Goal: Task Accomplishment & Management: Manage account settings

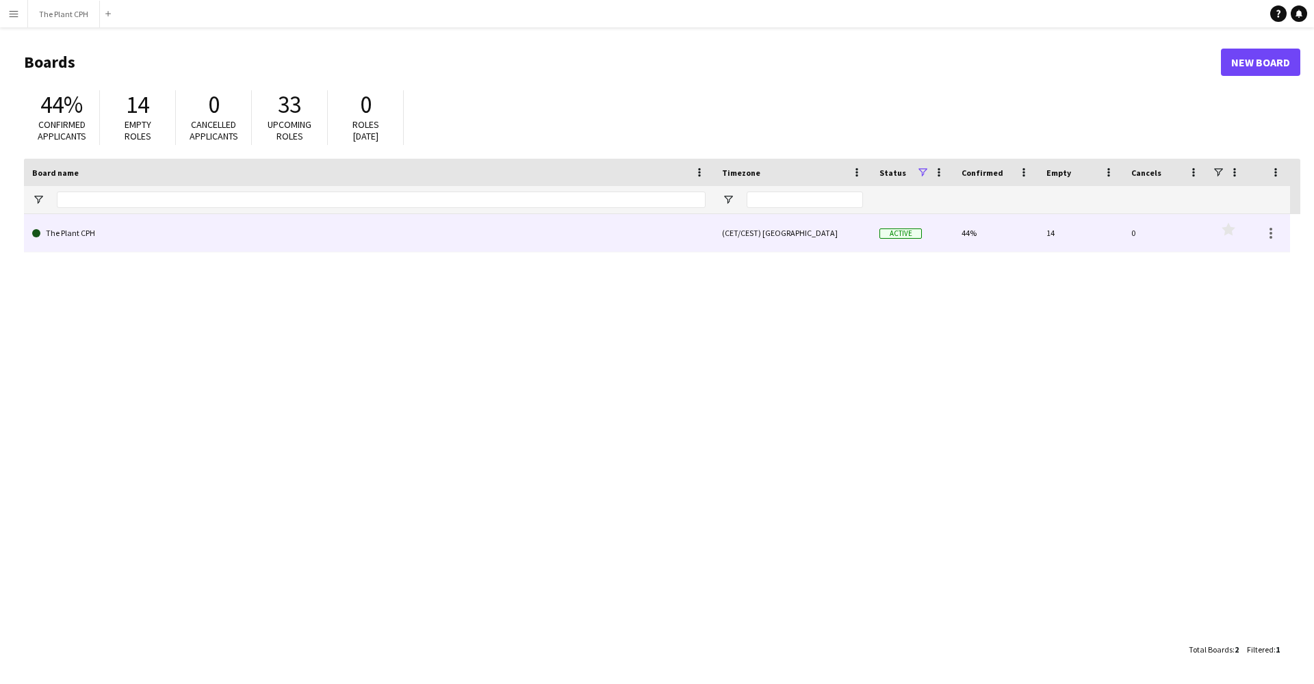
click at [109, 228] on link "The Plant CPH" at bounding box center [368, 233] width 673 height 38
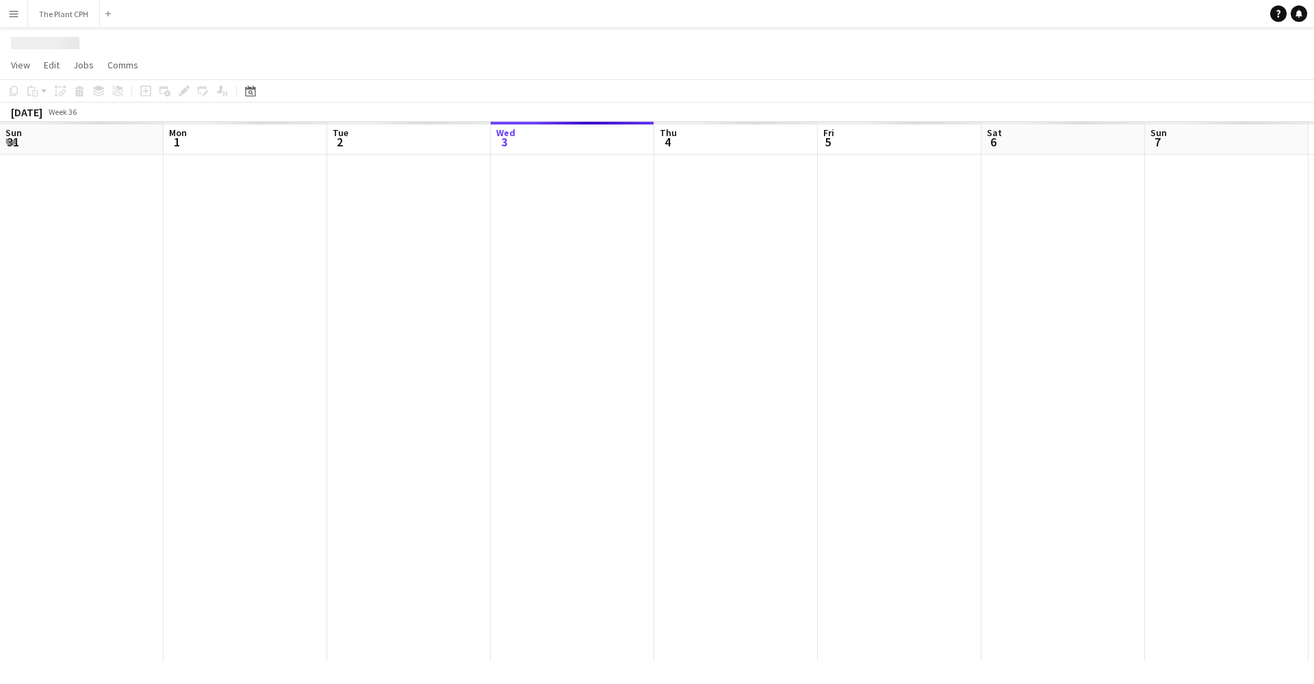
scroll to position [0, 327]
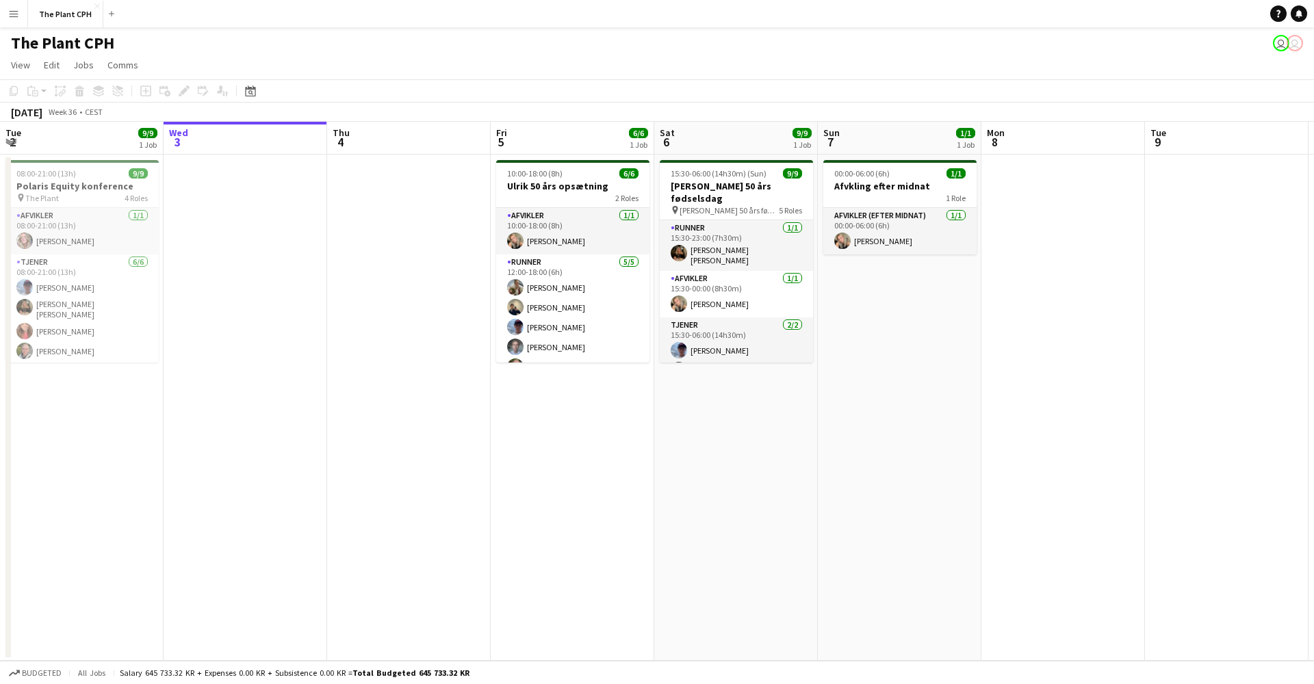
click at [15, 20] on button "Menu" at bounding box center [13, 13] width 27 height 27
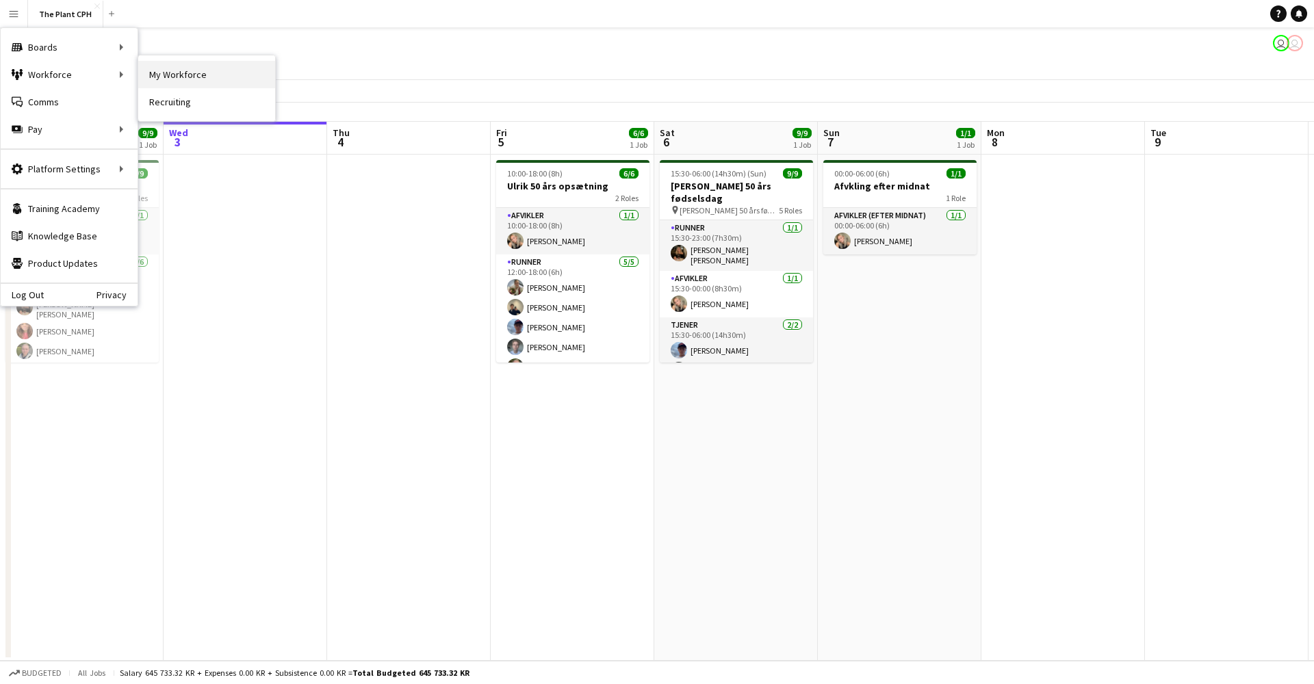
click at [216, 74] on link "My Workforce" at bounding box center [206, 74] width 137 height 27
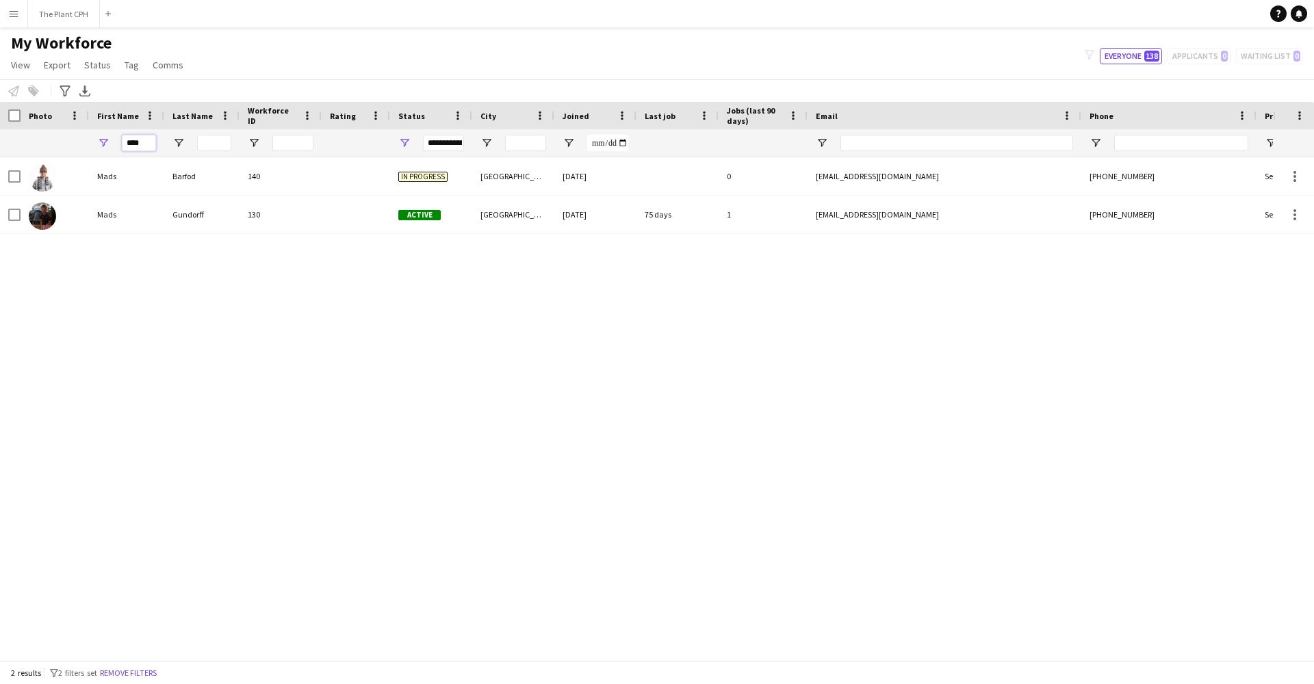
click at [152, 146] on input "****" at bounding box center [139, 143] width 34 height 16
type input "*"
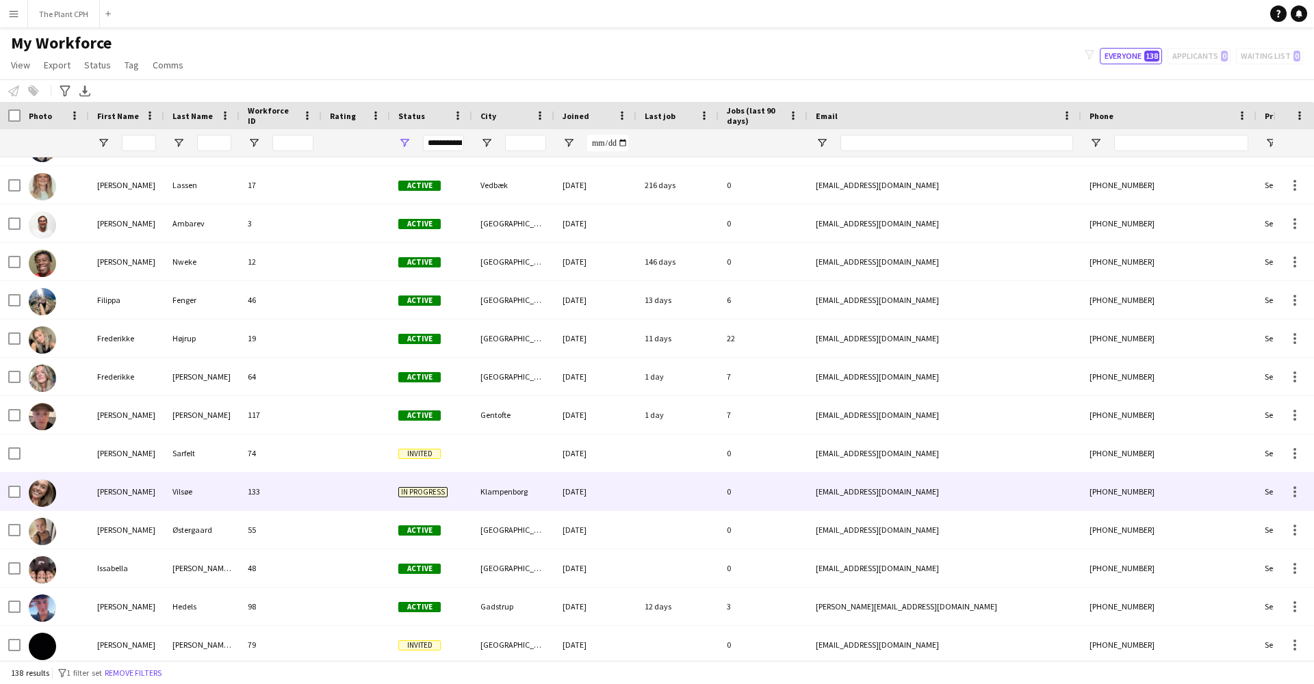
click at [142, 483] on div "[PERSON_NAME]" at bounding box center [126, 492] width 75 height 38
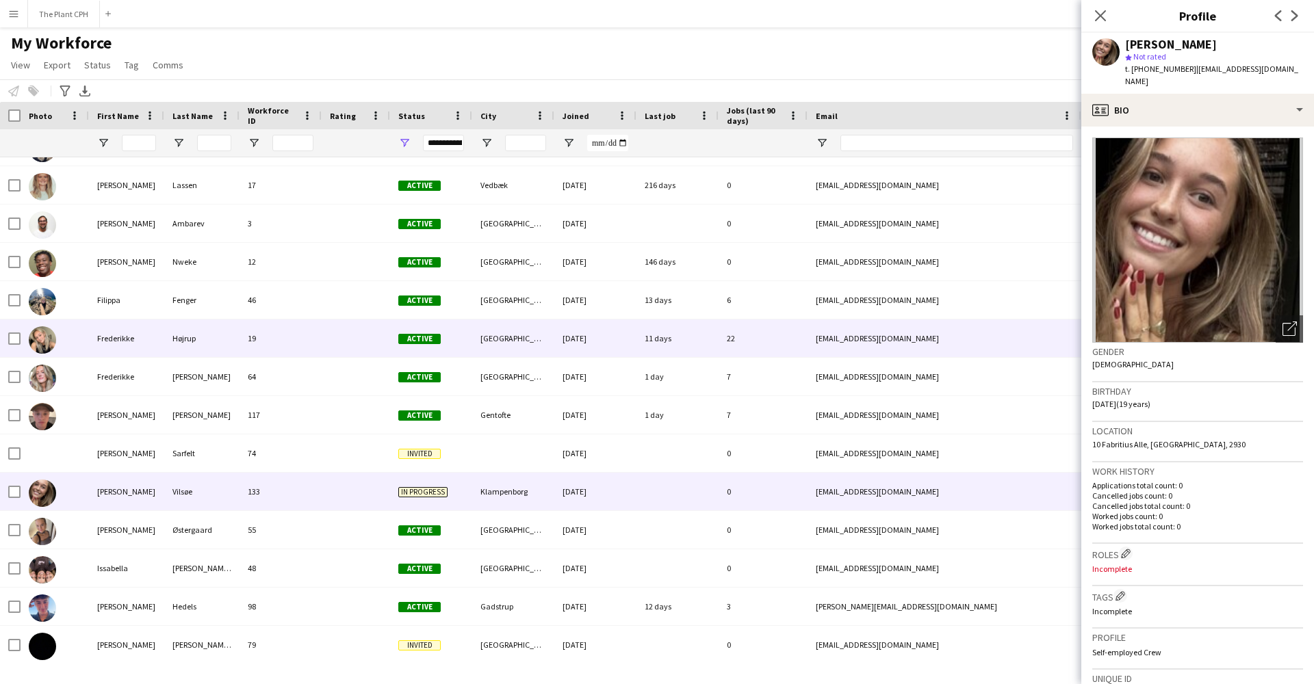
click at [138, 332] on div "Frederikke" at bounding box center [126, 338] width 75 height 38
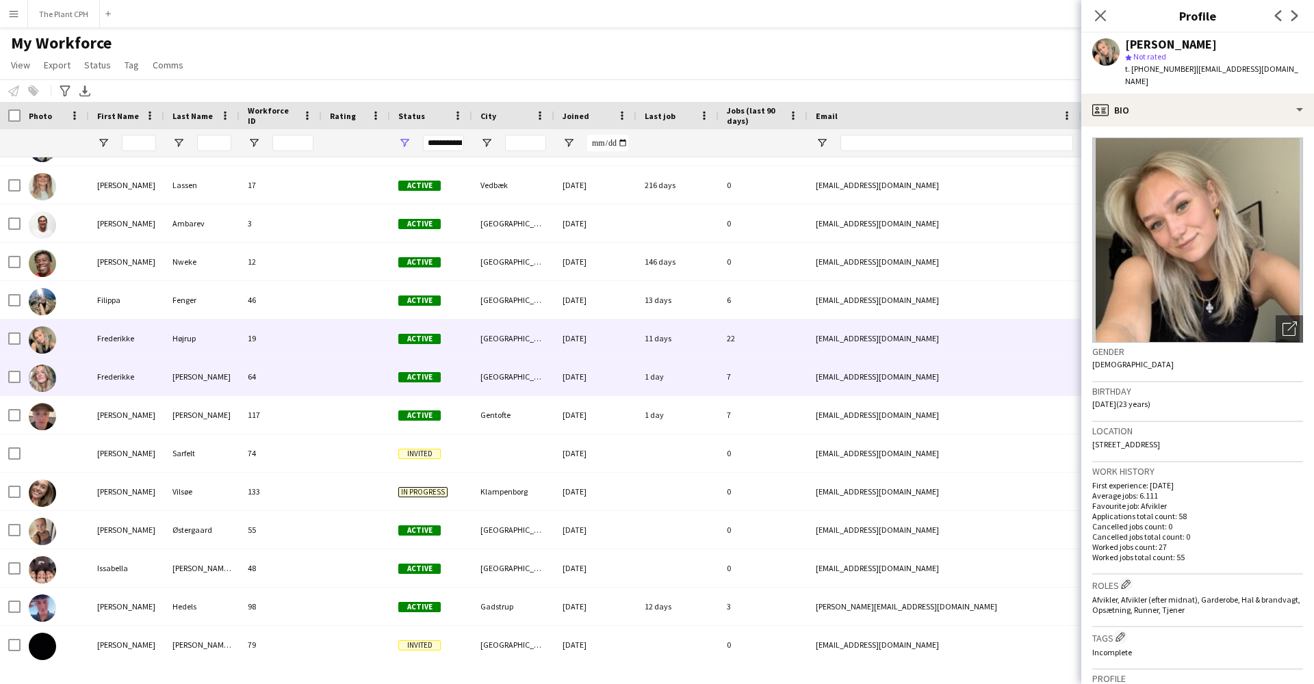
click at [99, 383] on div "Frederikke" at bounding box center [126, 377] width 75 height 38
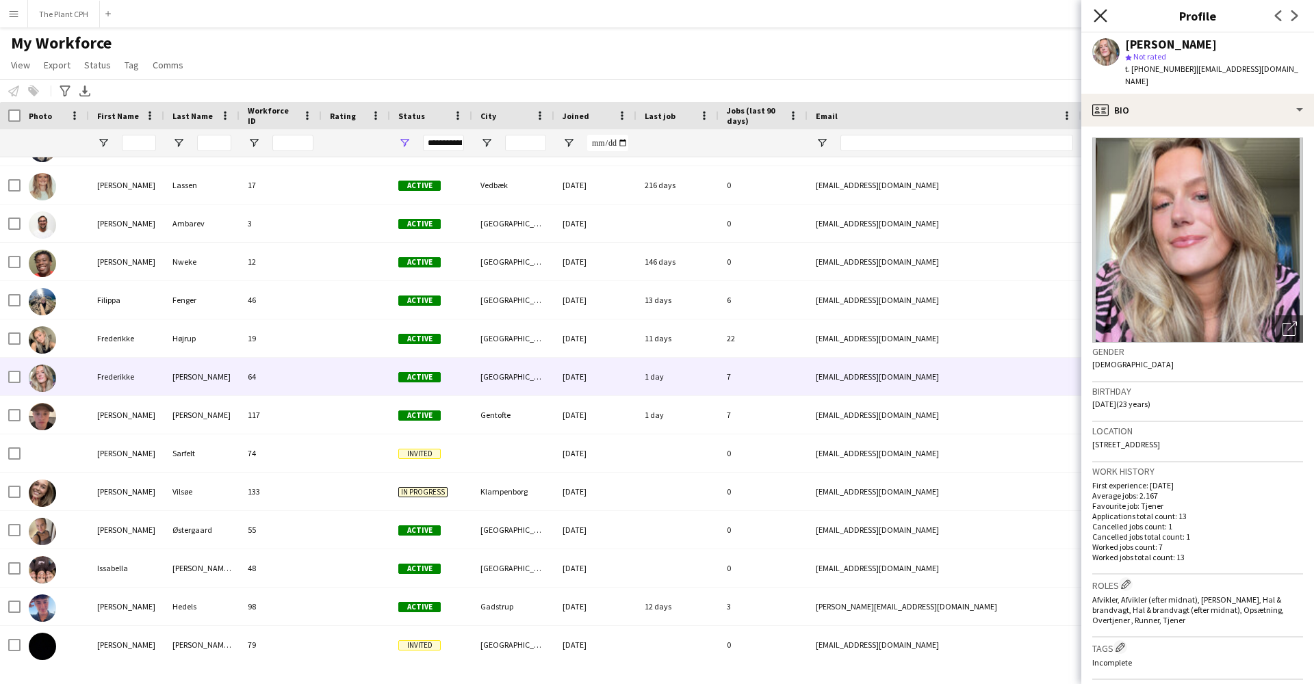
click at [1104, 12] on icon at bounding box center [1099, 15] width 13 height 13
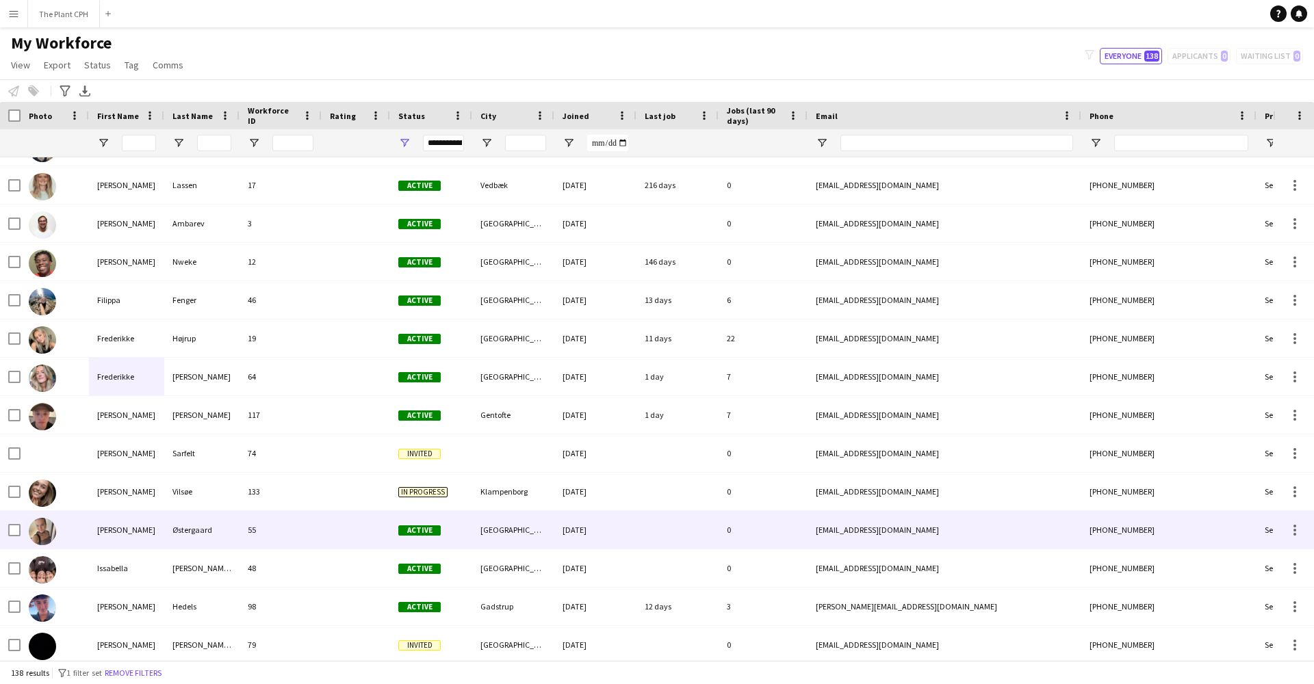
click at [118, 527] on div "[PERSON_NAME]" at bounding box center [126, 530] width 75 height 38
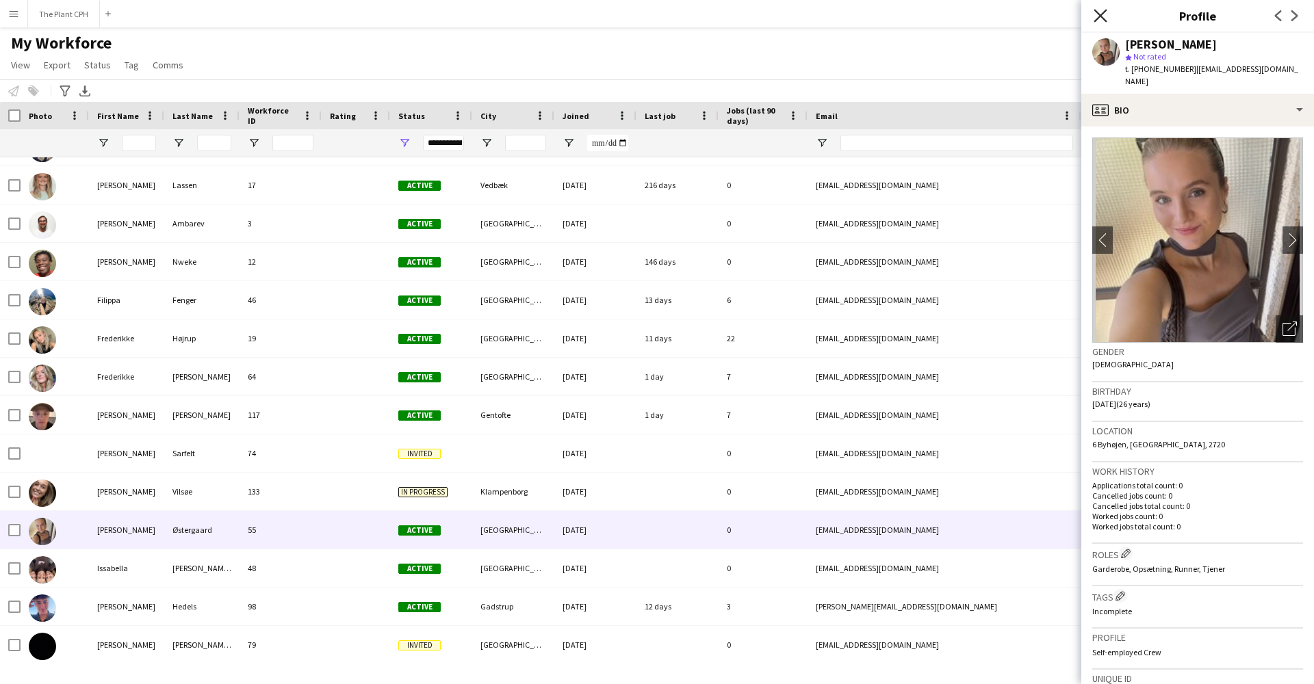
click at [1101, 15] on icon at bounding box center [1099, 15] width 13 height 13
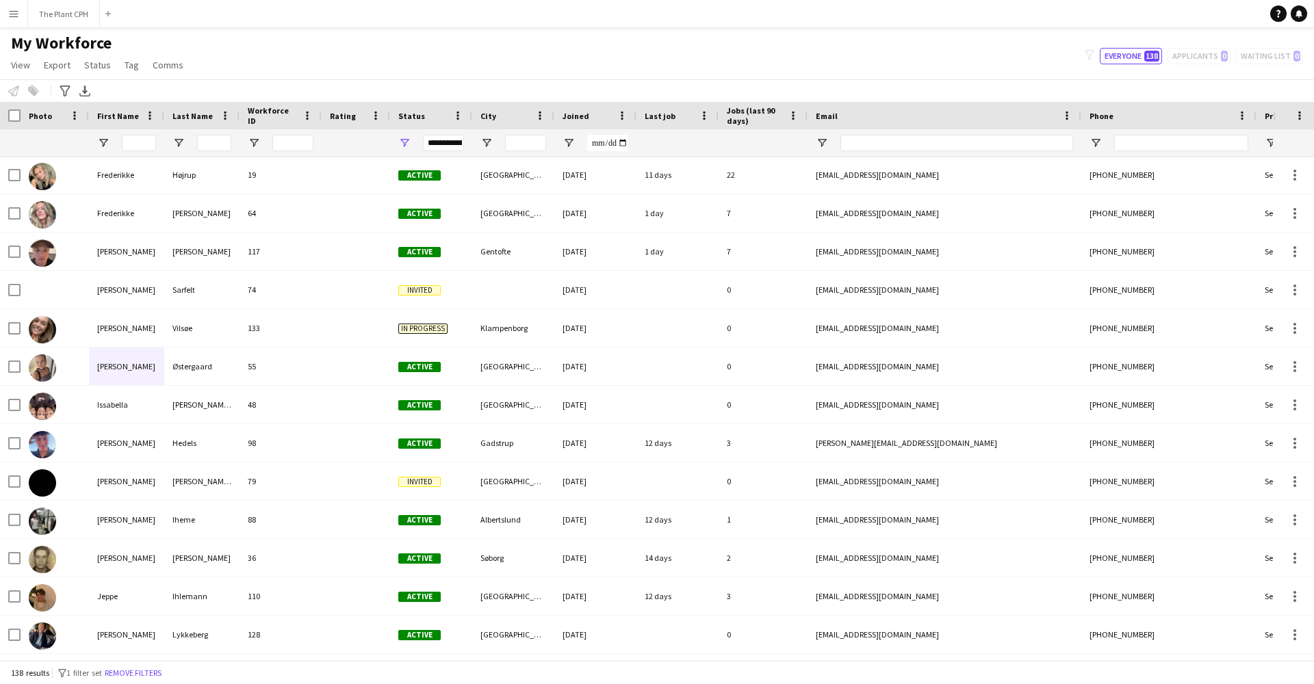
click at [23, 24] on button "Menu" at bounding box center [13, 13] width 27 height 27
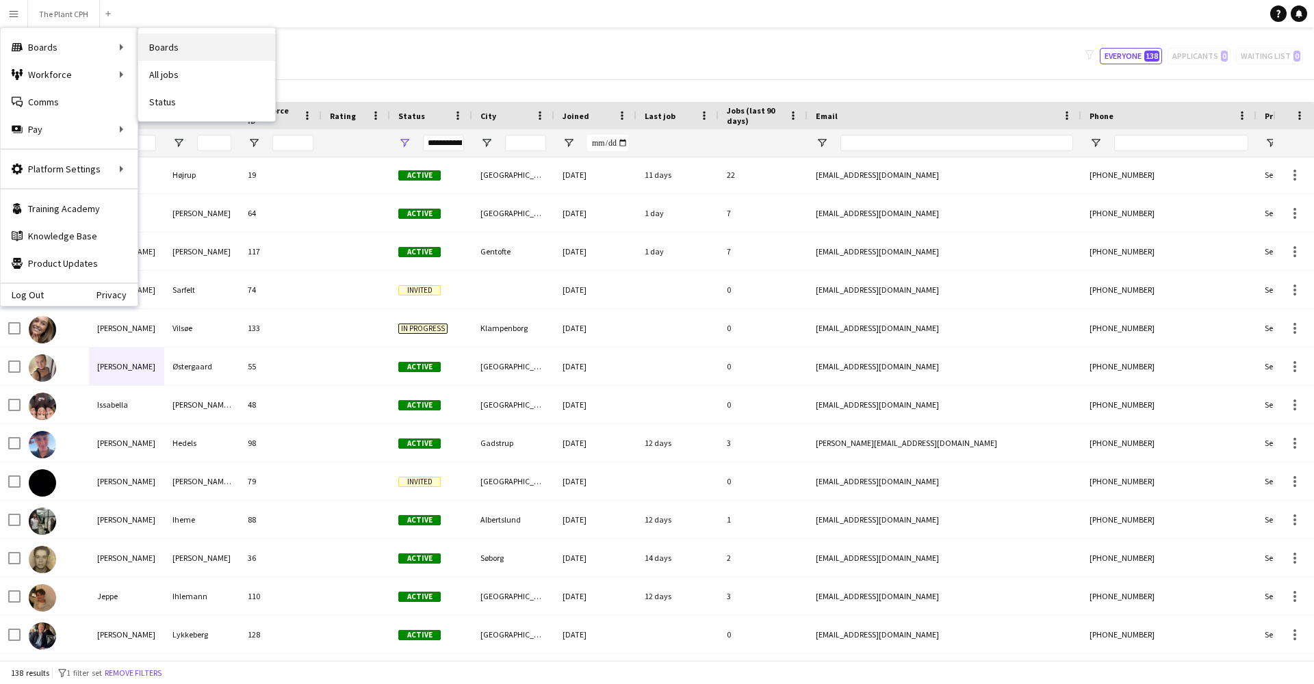
click at [207, 58] on link "Boards" at bounding box center [206, 47] width 137 height 27
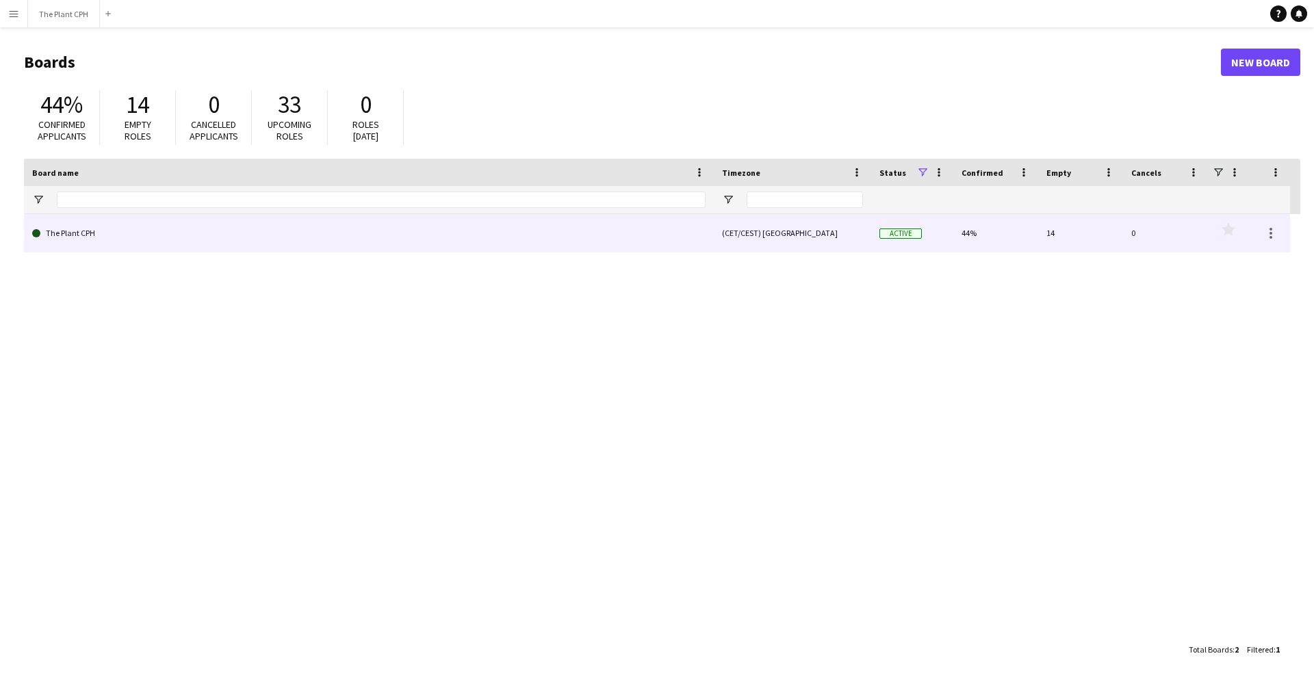
click at [77, 235] on link "The Plant CPH" at bounding box center [368, 233] width 673 height 38
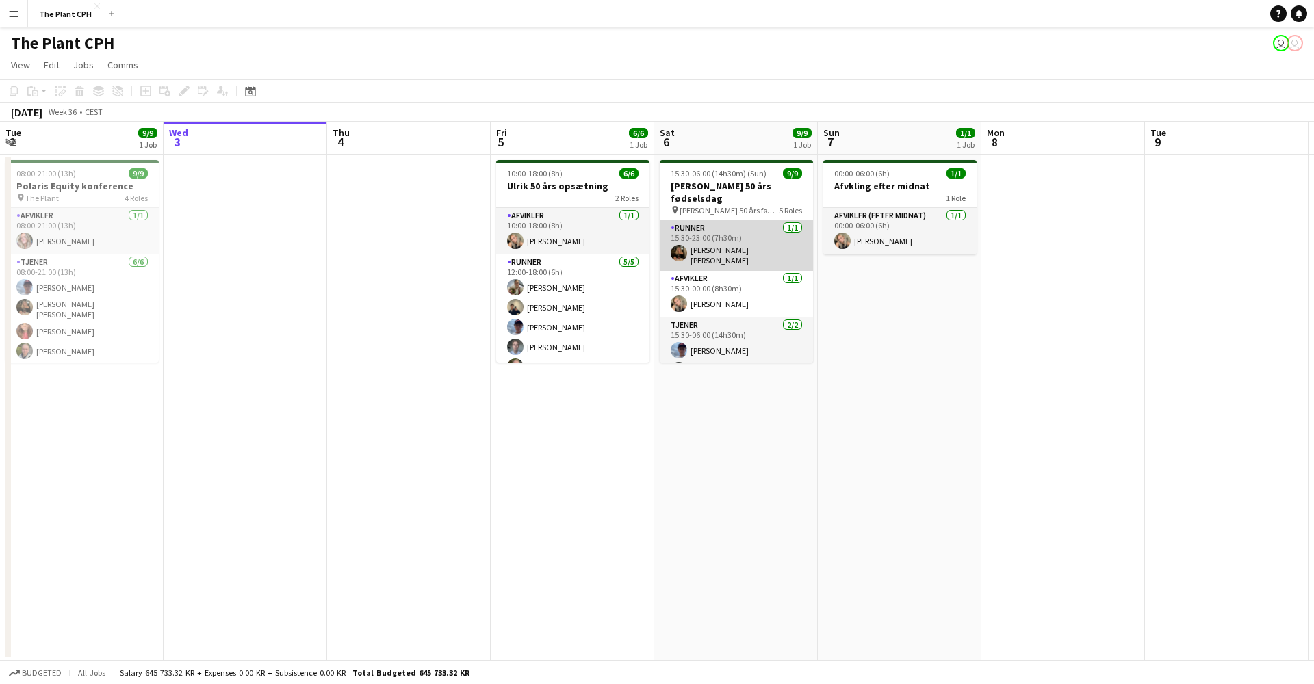
click at [727, 244] on app-card-role "Runner [DATE] 15:30-23:00 (7h30m) [PERSON_NAME] [PERSON_NAME][GEOGRAPHIC_DATA]" at bounding box center [736, 245] width 153 height 51
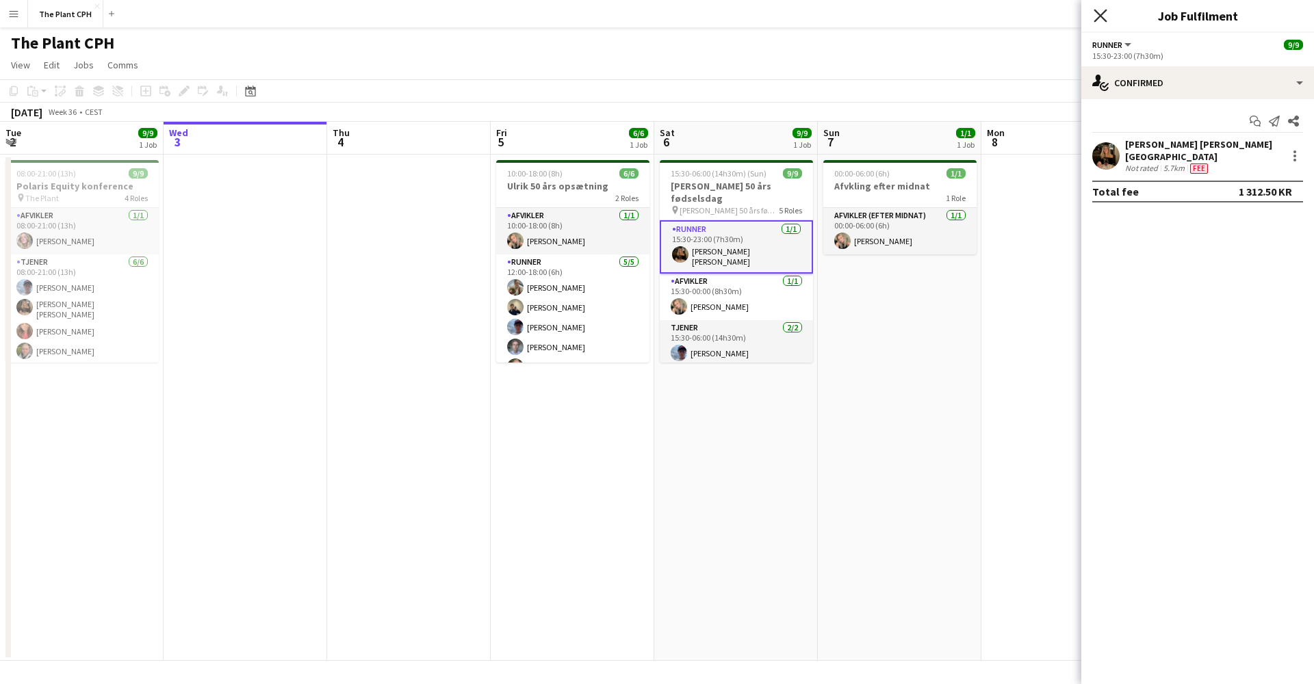
click at [1106, 16] on icon "Close pop-in" at bounding box center [1099, 15] width 13 height 13
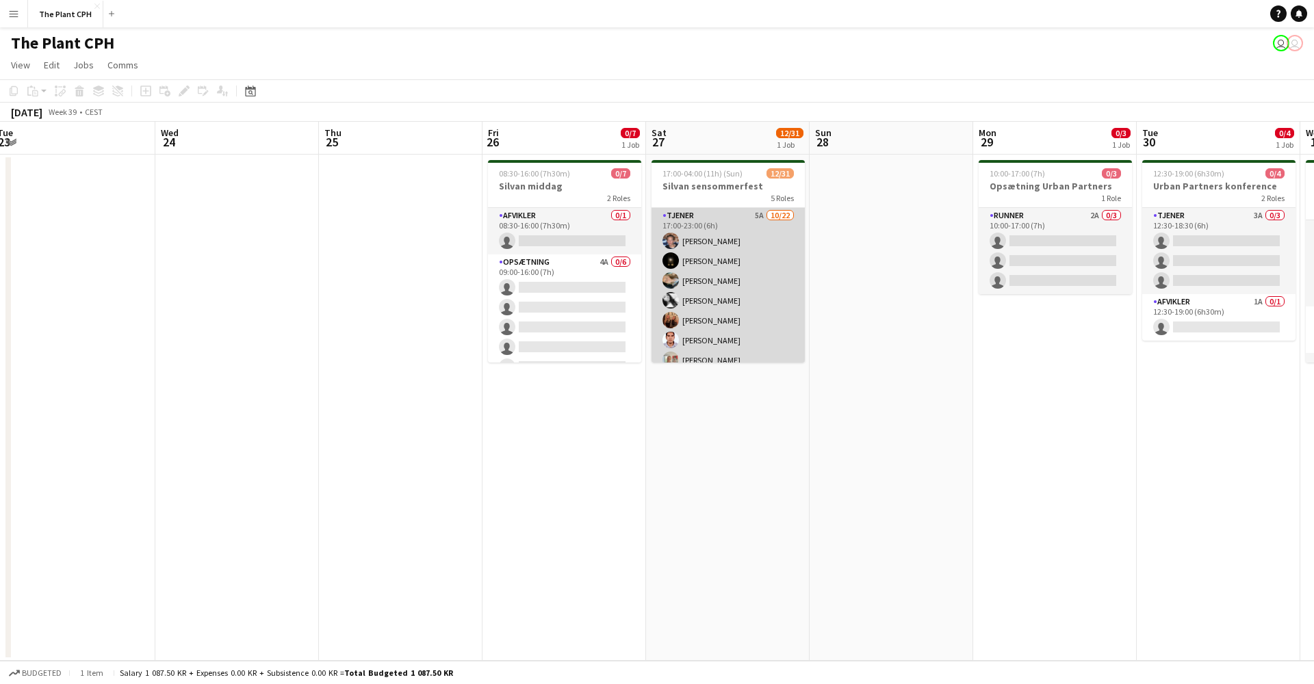
scroll to position [-1, 0]
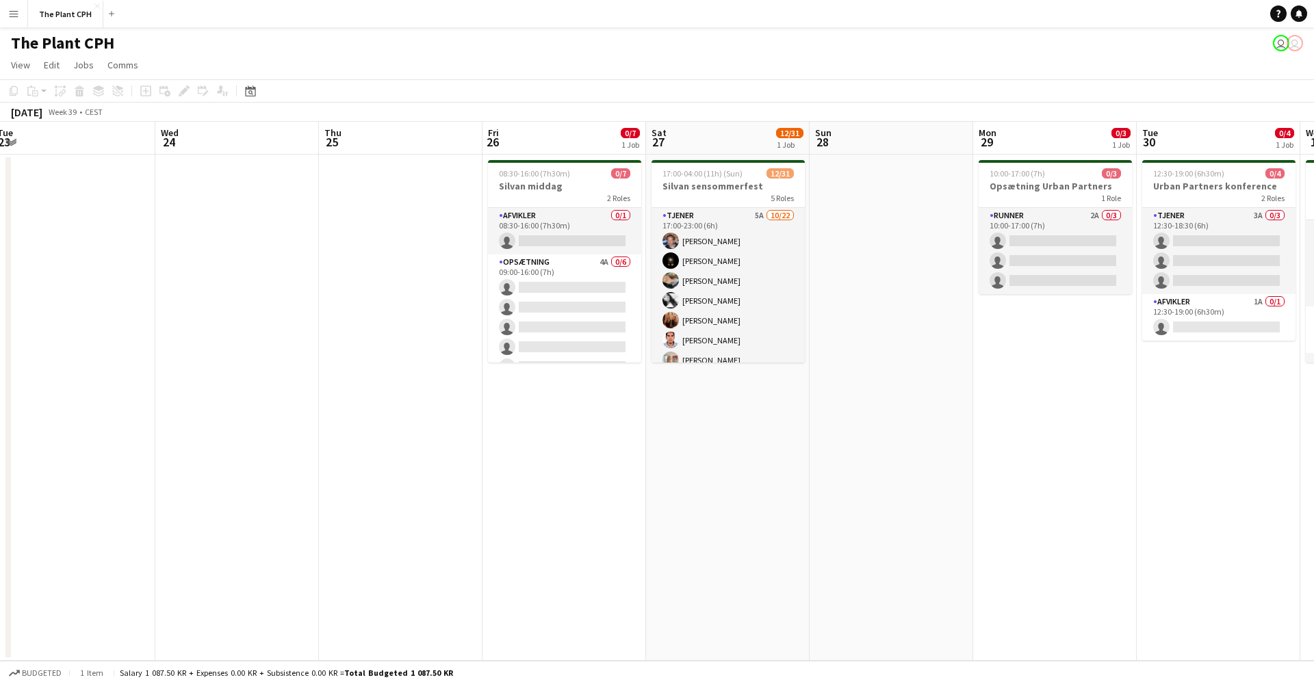
click at [22, 23] on button "Menu" at bounding box center [13, 13] width 27 height 27
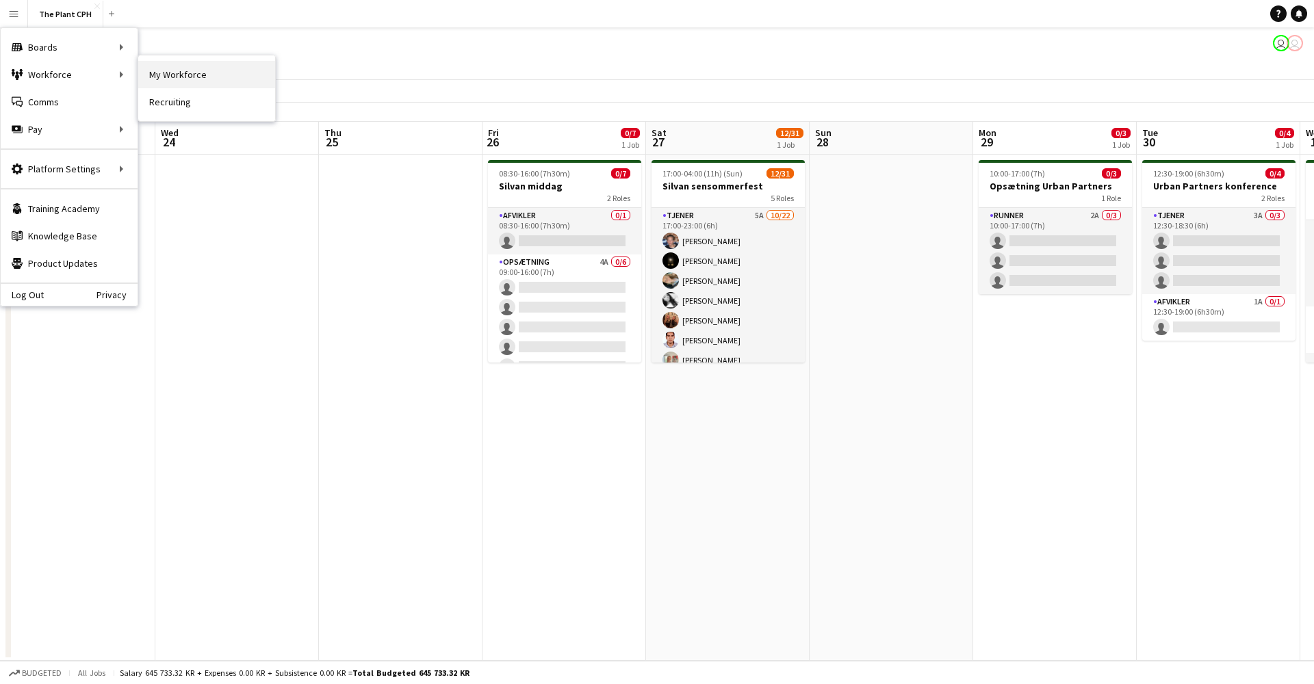
click at [207, 68] on link "My Workforce" at bounding box center [206, 74] width 137 height 27
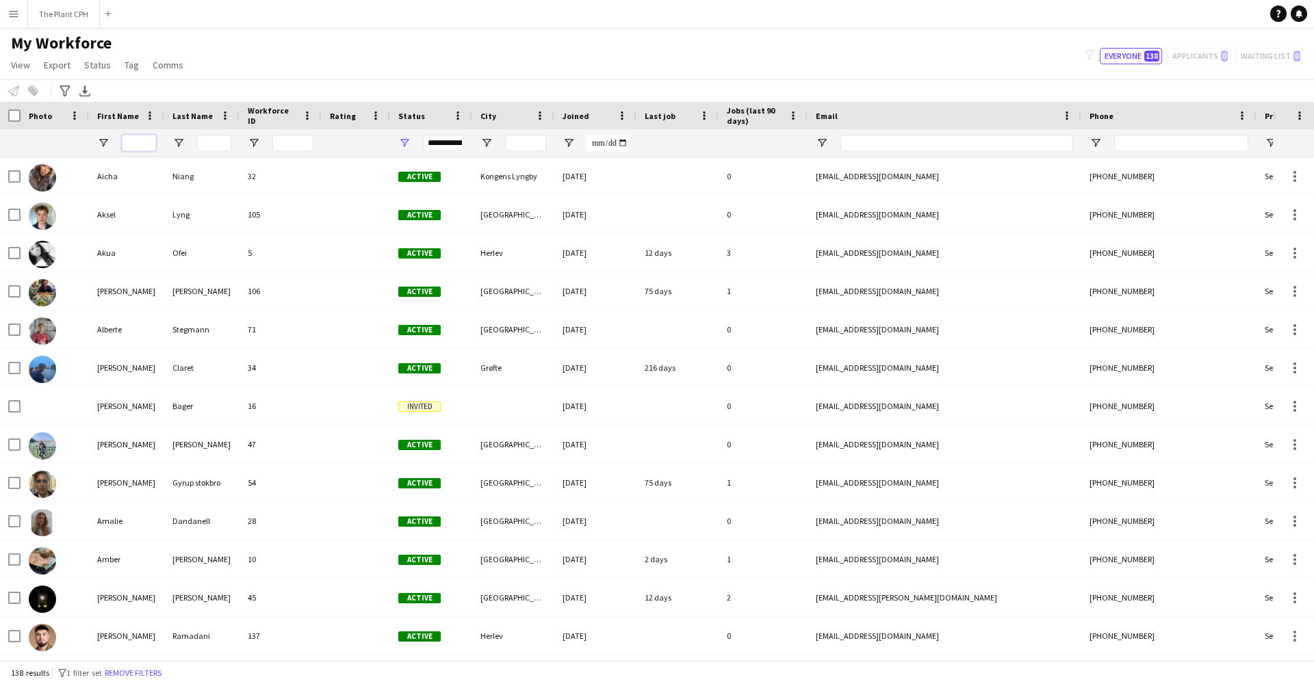
click at [142, 144] on input "First Name Filter Input" at bounding box center [139, 143] width 34 height 16
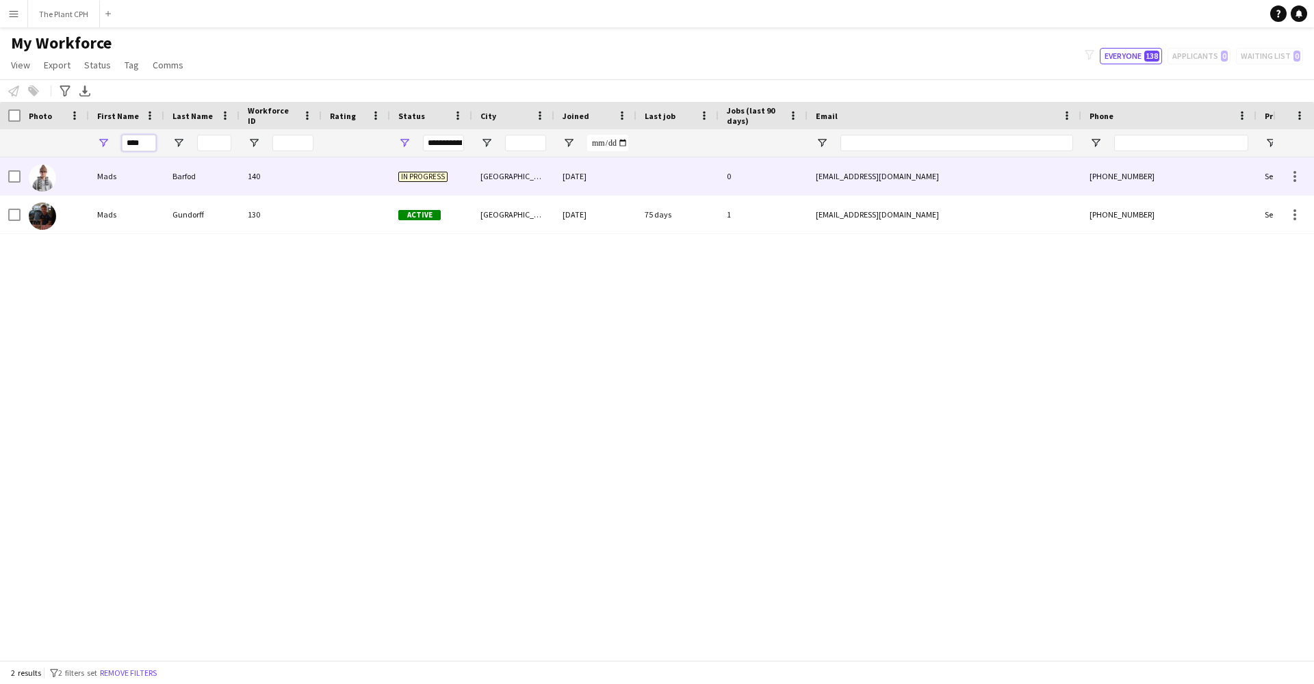
type input "****"
drag, startPoint x: 133, startPoint y: 166, endPoint x: 124, endPoint y: 177, distance: 15.1
click at [124, 177] on div "Mads" at bounding box center [126, 176] width 75 height 38
click at [55, 180] on img at bounding box center [42, 177] width 27 height 27
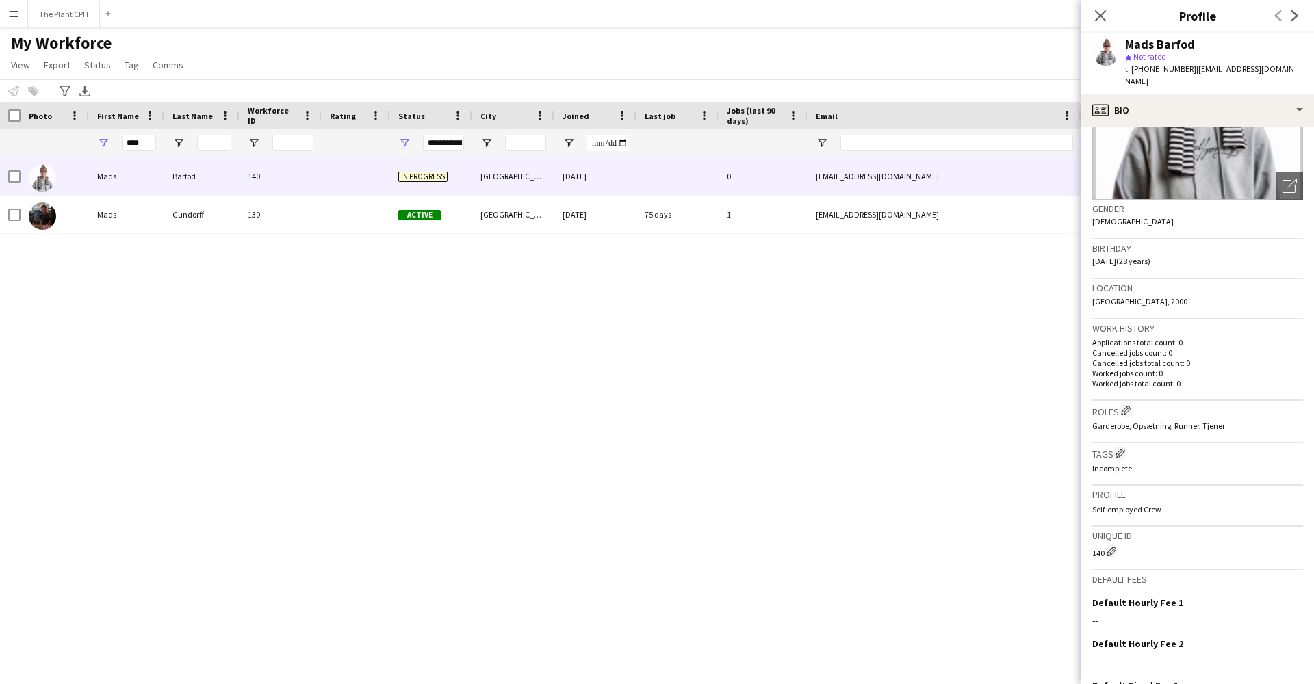
scroll to position [147, 0]
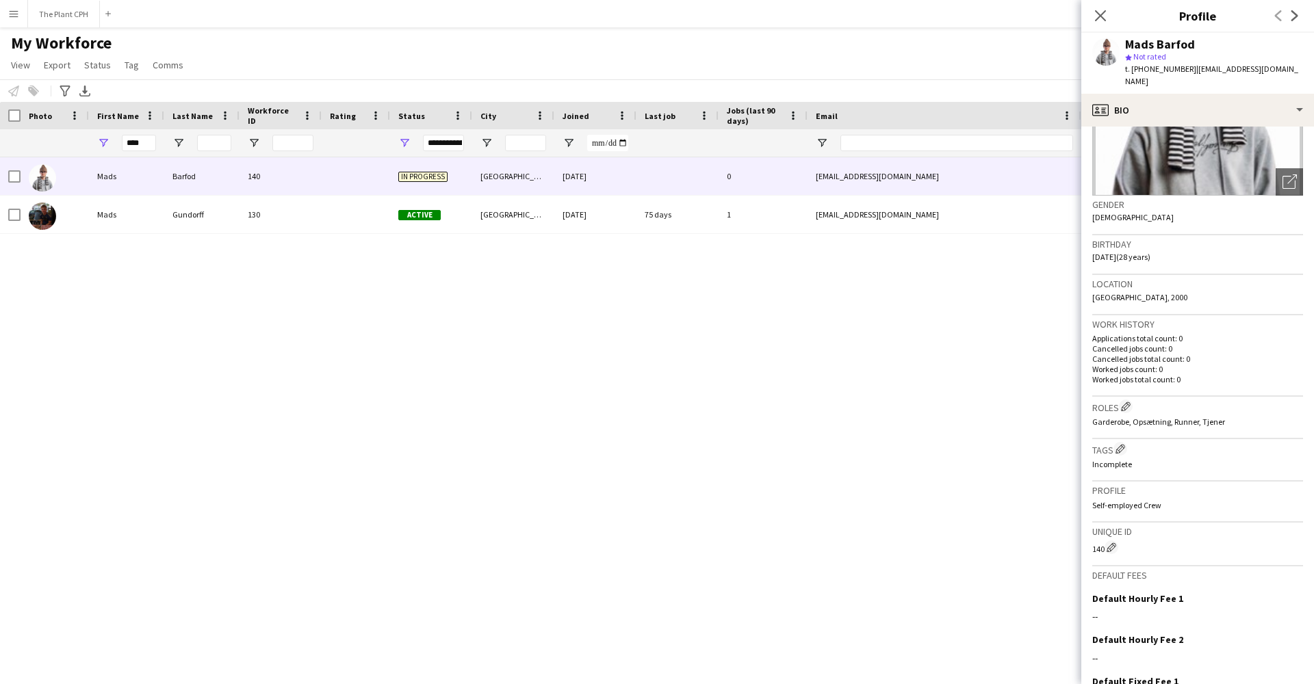
click at [1175, 417] on span "Garderobe, Opsætning, Runner, Tjener" at bounding box center [1158, 422] width 133 height 10
click at [1228, 417] on div "Garderobe, Opsætning, Runner, Tjener" at bounding box center [1197, 422] width 211 height 10
click at [1130, 402] on app-icon "Edit crew company roles" at bounding box center [1126, 407] width 10 height 10
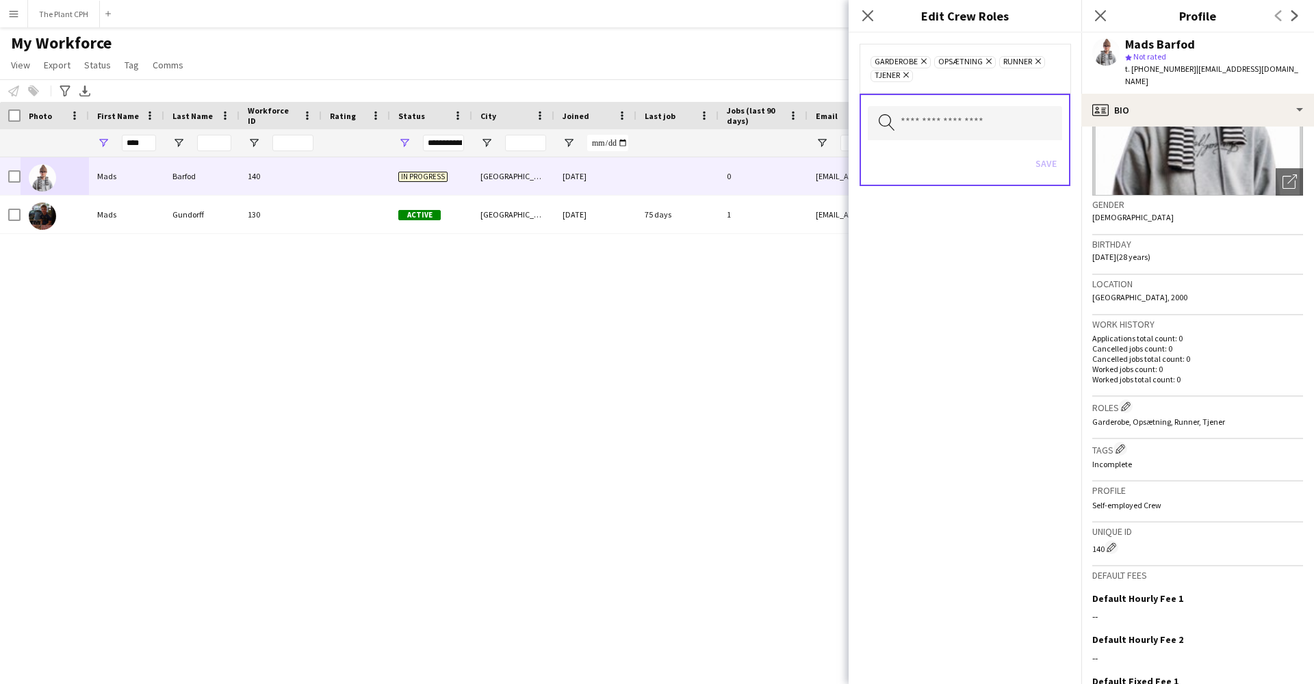
click at [931, 79] on div "Garderobe Remove Opsætning Remove Runner Remove Tjener Remove" at bounding box center [964, 68] width 189 height 27
click at [954, 113] on input "text" at bounding box center [964, 123] width 194 height 34
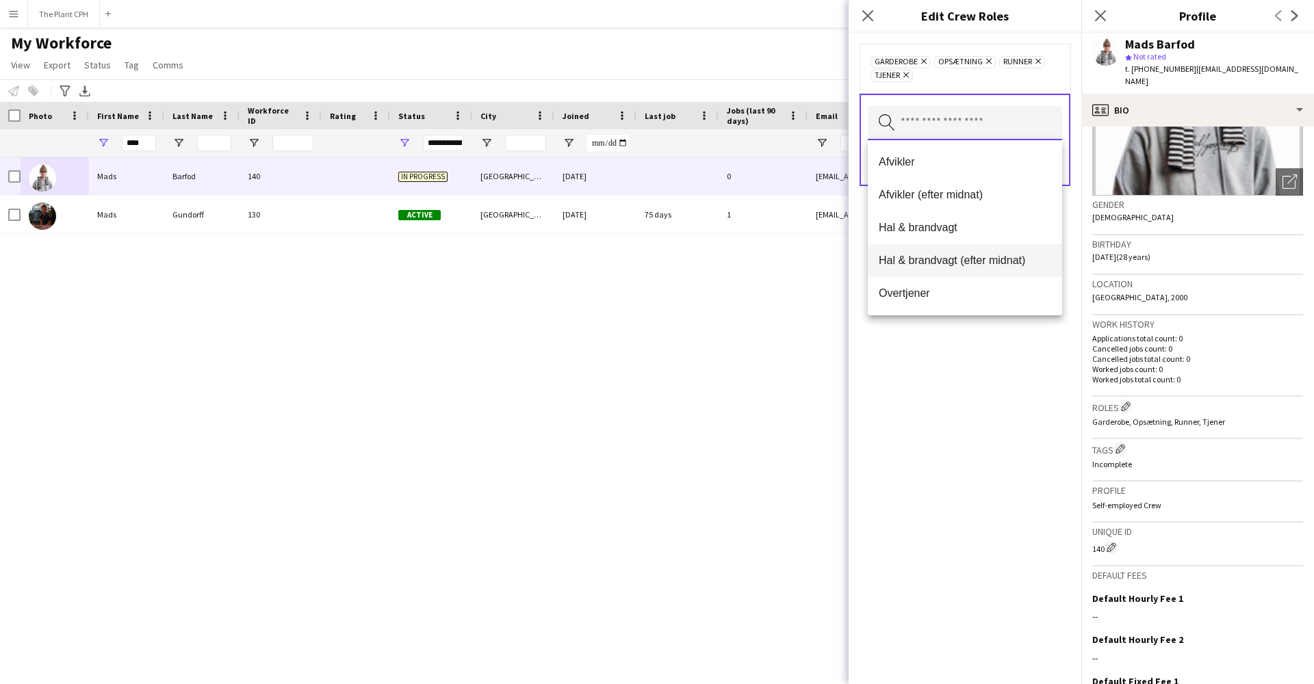
scroll to position [0, 0]
click at [978, 169] on mat-option "Afvikler" at bounding box center [964, 162] width 194 height 33
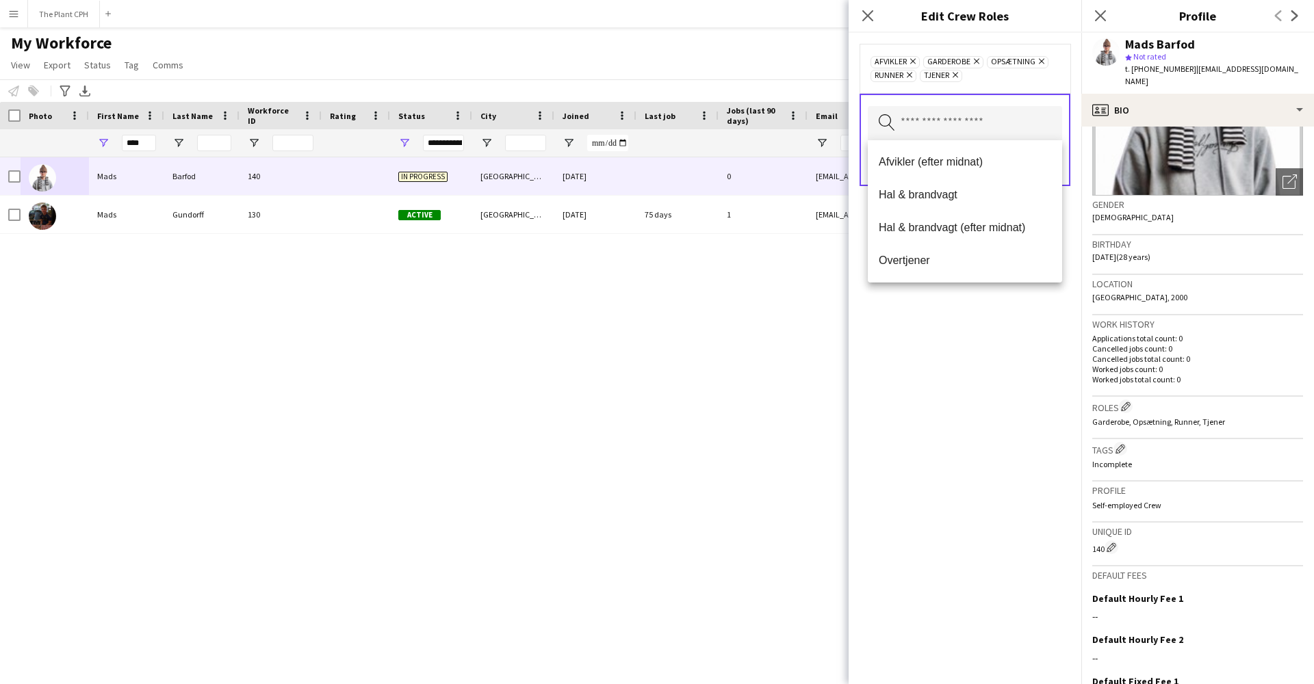
click at [954, 352] on div "Afvikler Remove Garderobe Remove Opsætning Remove Runner Remove Tjener Remove S…" at bounding box center [964, 358] width 233 height 651
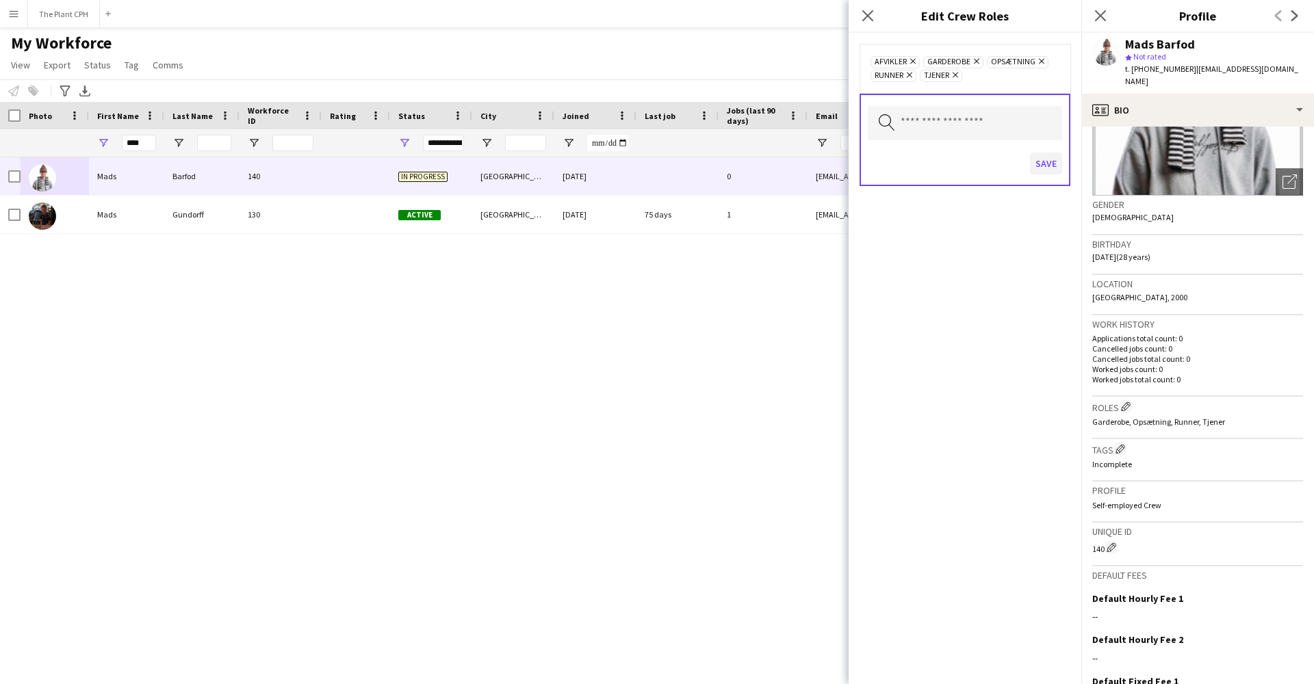
click at [1045, 172] on button "Save" at bounding box center [1046, 164] width 32 height 22
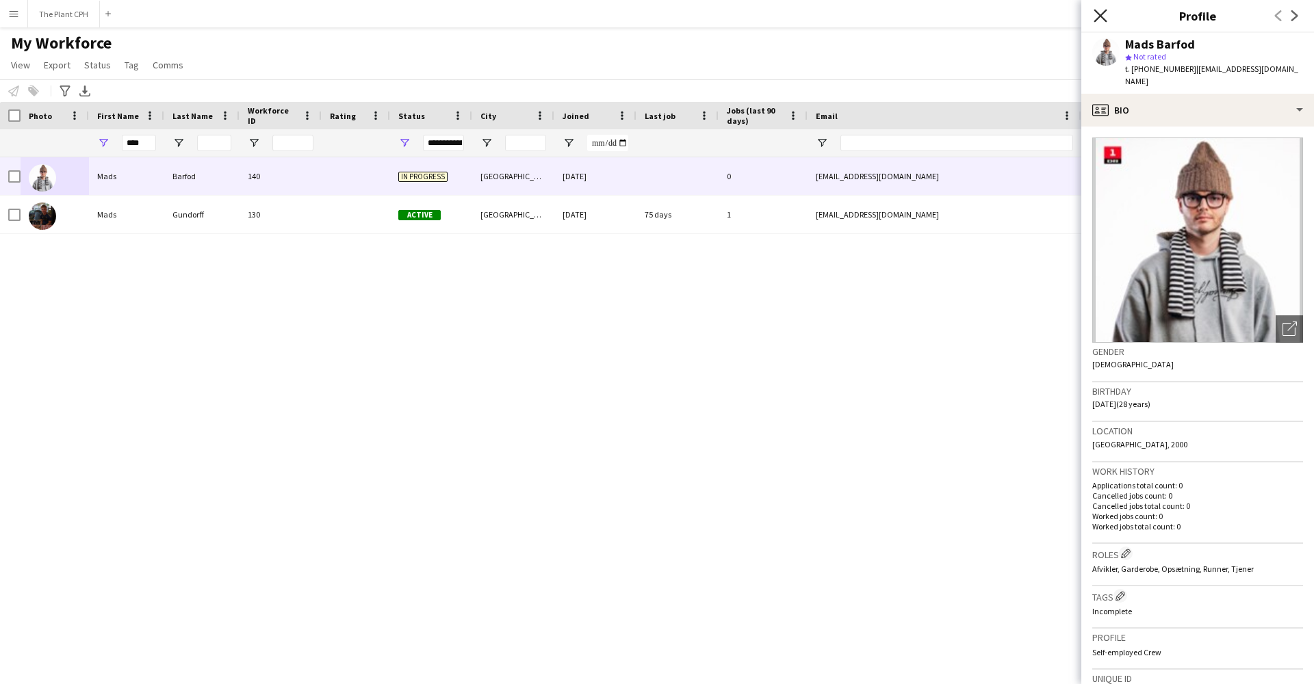
click at [1099, 14] on icon at bounding box center [1099, 15] width 13 height 13
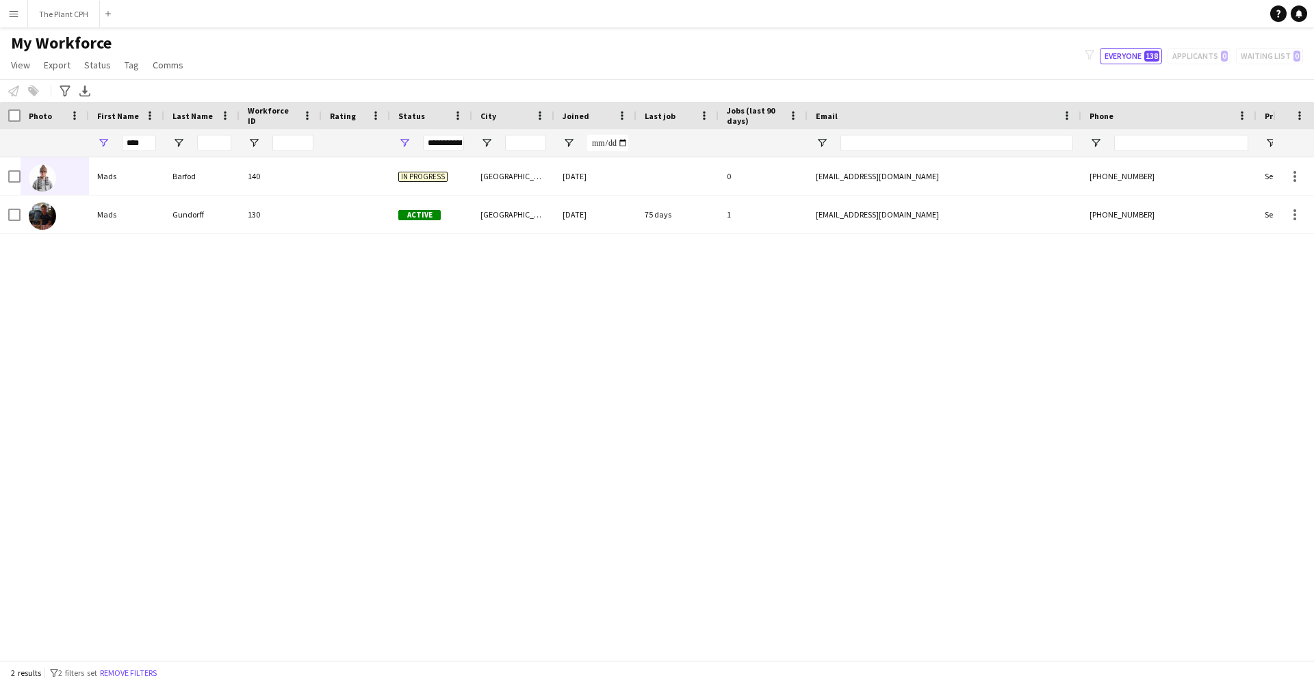
click at [595, 452] on div "Mads Barfod 140 In progress [GEOGRAPHIC_DATA] [DATE] 0 [EMAIL_ADDRESS][DOMAIN_N…" at bounding box center [636, 408] width 1272 height 503
click at [16, 21] on button "Menu" at bounding box center [13, 13] width 27 height 27
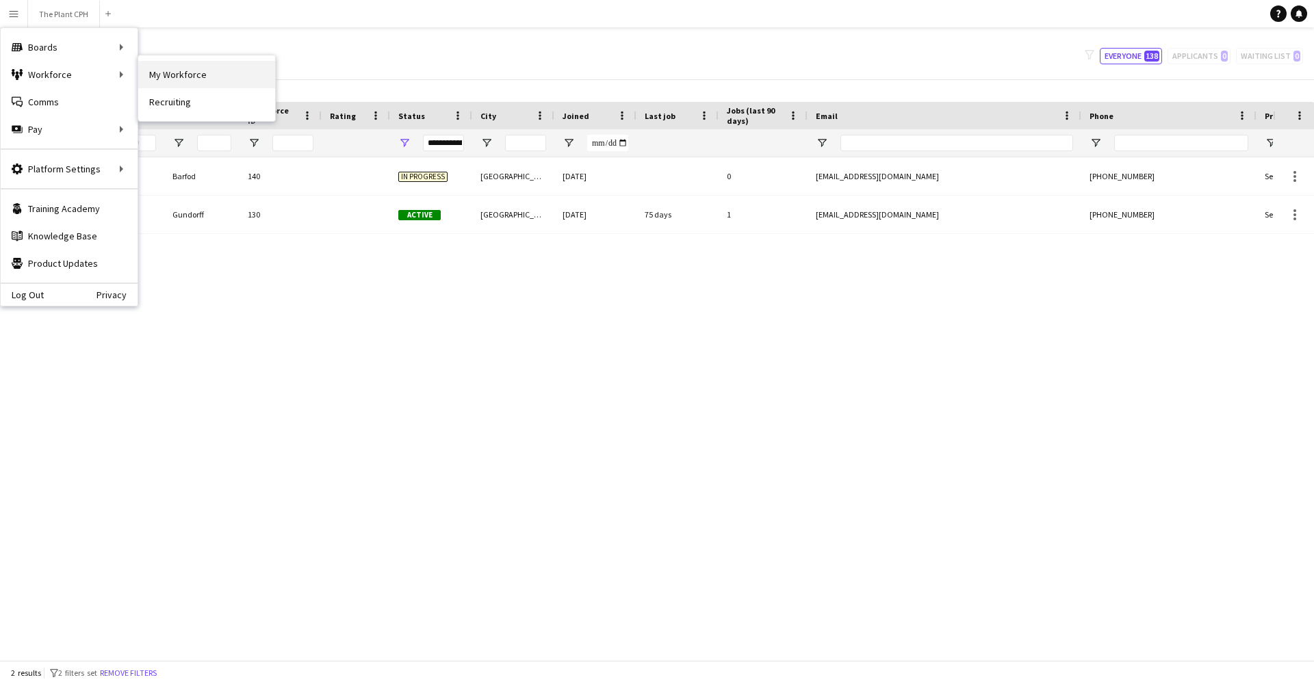
click at [168, 68] on link "My Workforce" at bounding box center [206, 74] width 137 height 27
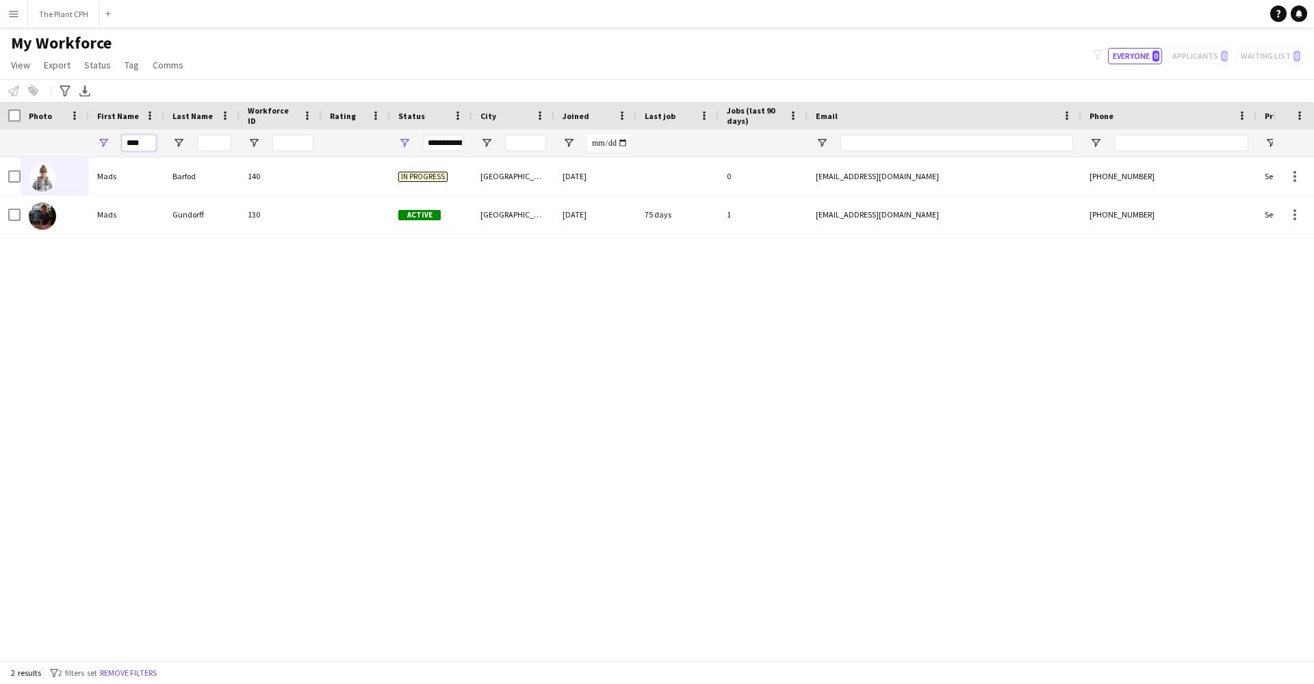
drag, startPoint x: 148, startPoint y: 146, endPoint x: 109, endPoint y: 146, distance: 39.0
click at [109, 146] on div "****" at bounding box center [126, 142] width 75 height 27
type input "******"
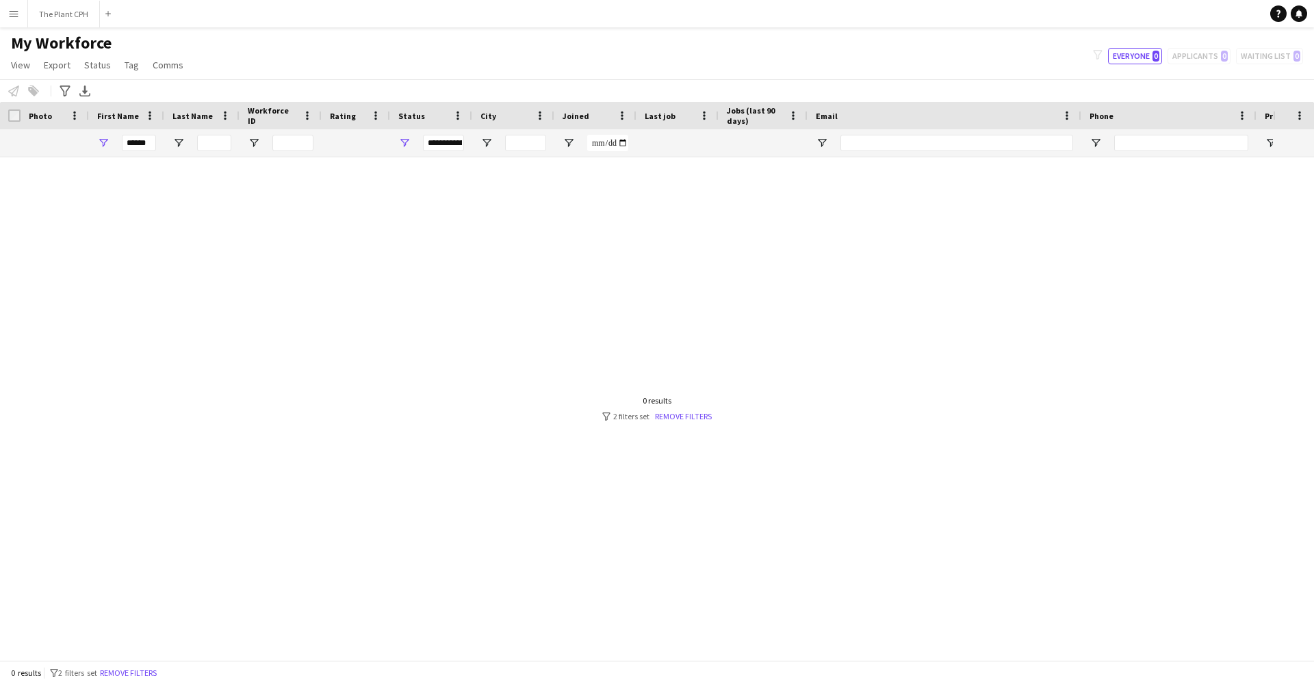
click at [384, 279] on div at bounding box center [636, 408] width 1272 height 503
click at [153, 146] on input "******" at bounding box center [139, 143] width 34 height 16
type input "*"
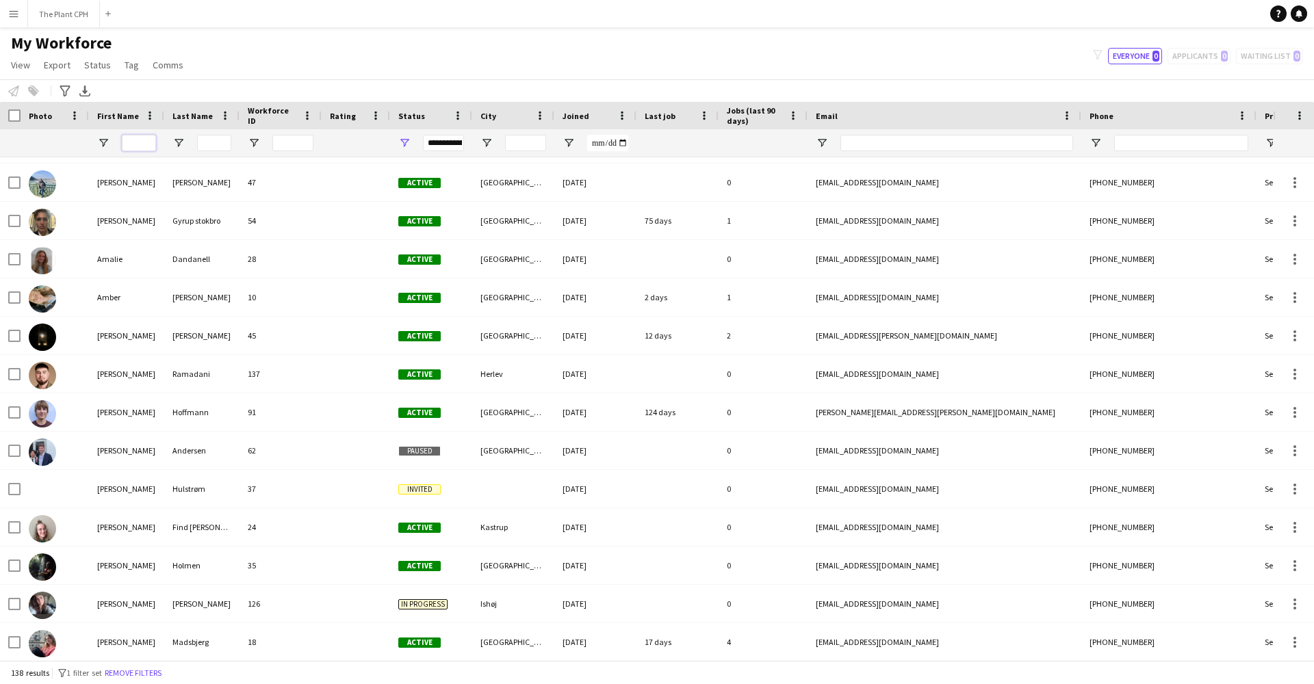
scroll to position [238, 0]
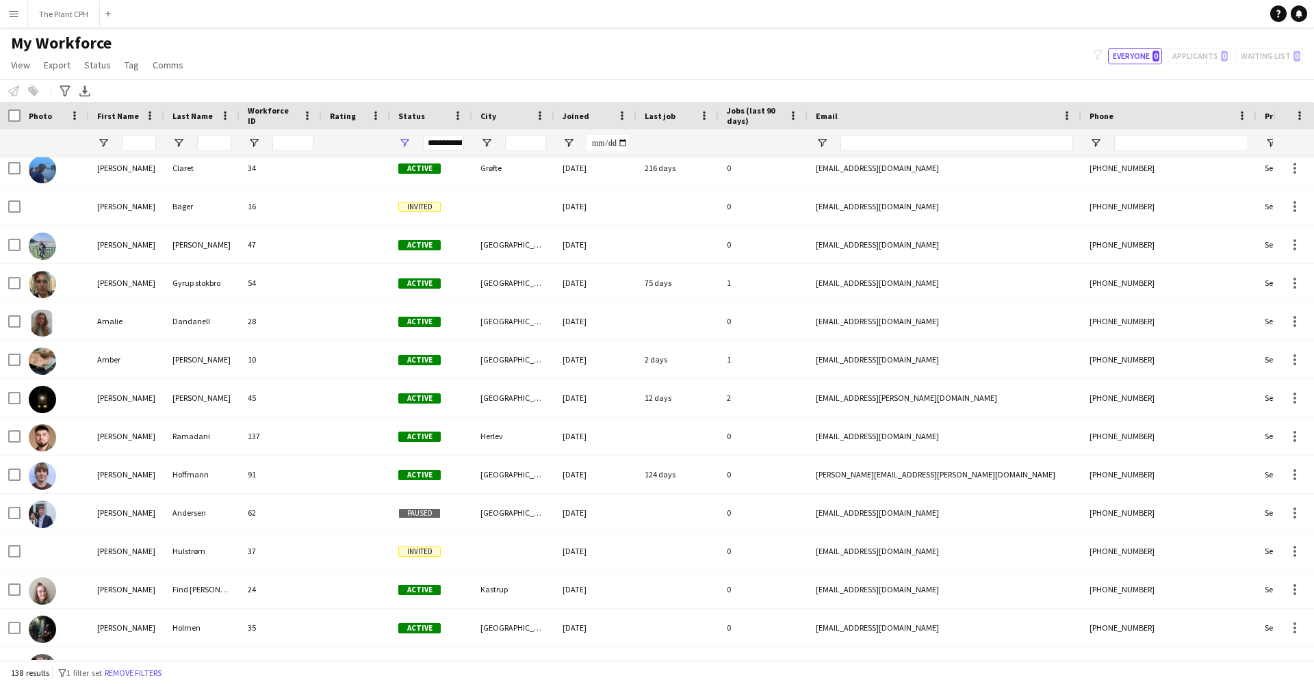
click at [720, 16] on app-navbar "Menu Boards Boards Boards All jobs Status Workforce Workforce My Workforce Recr…" at bounding box center [657, 13] width 1314 height 27
click at [728, 36] on div "My Workforce View Views Default view New view Update view Delete view Edit name…" at bounding box center [657, 56] width 1314 height 47
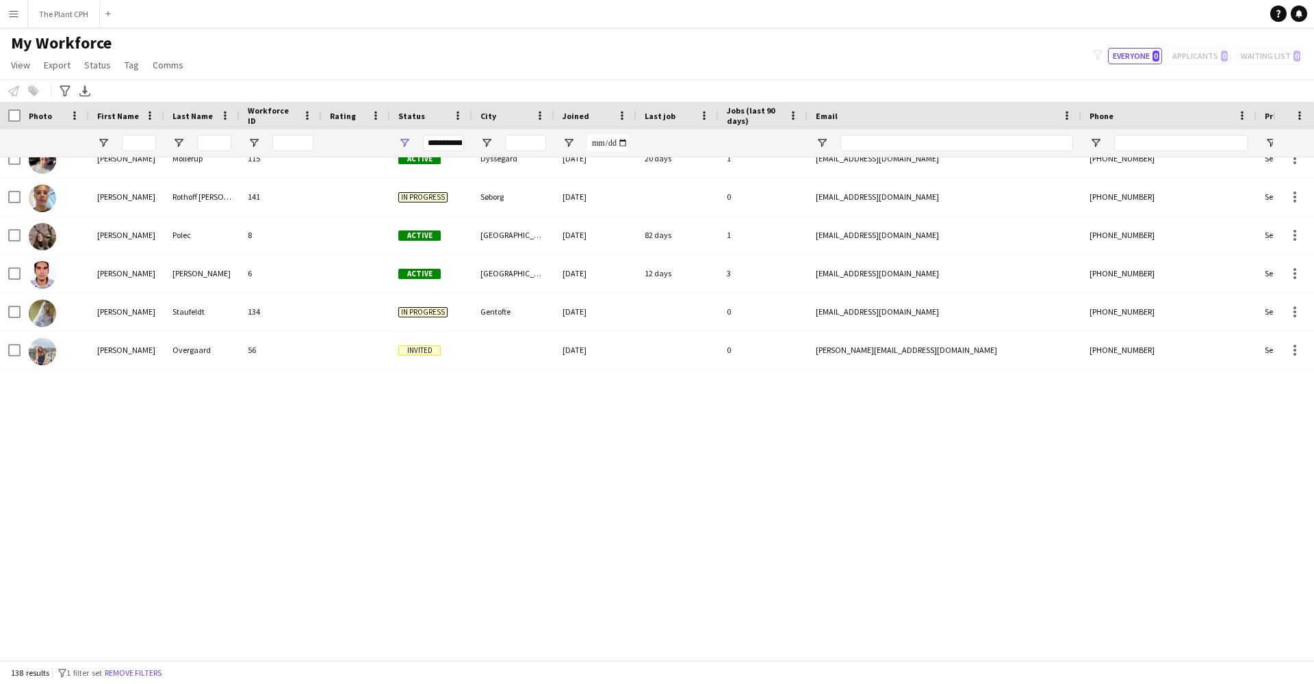
scroll to position [1352, 0]
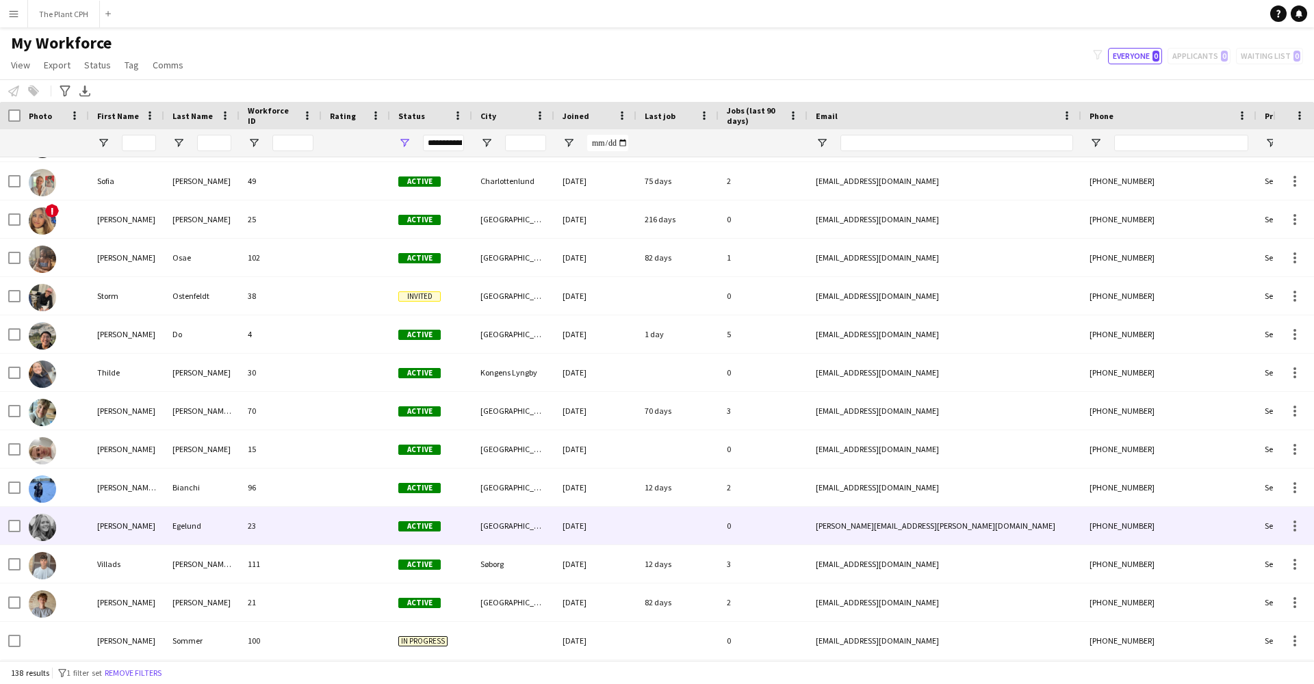
click at [174, 535] on div "Egelund" at bounding box center [201, 526] width 75 height 38
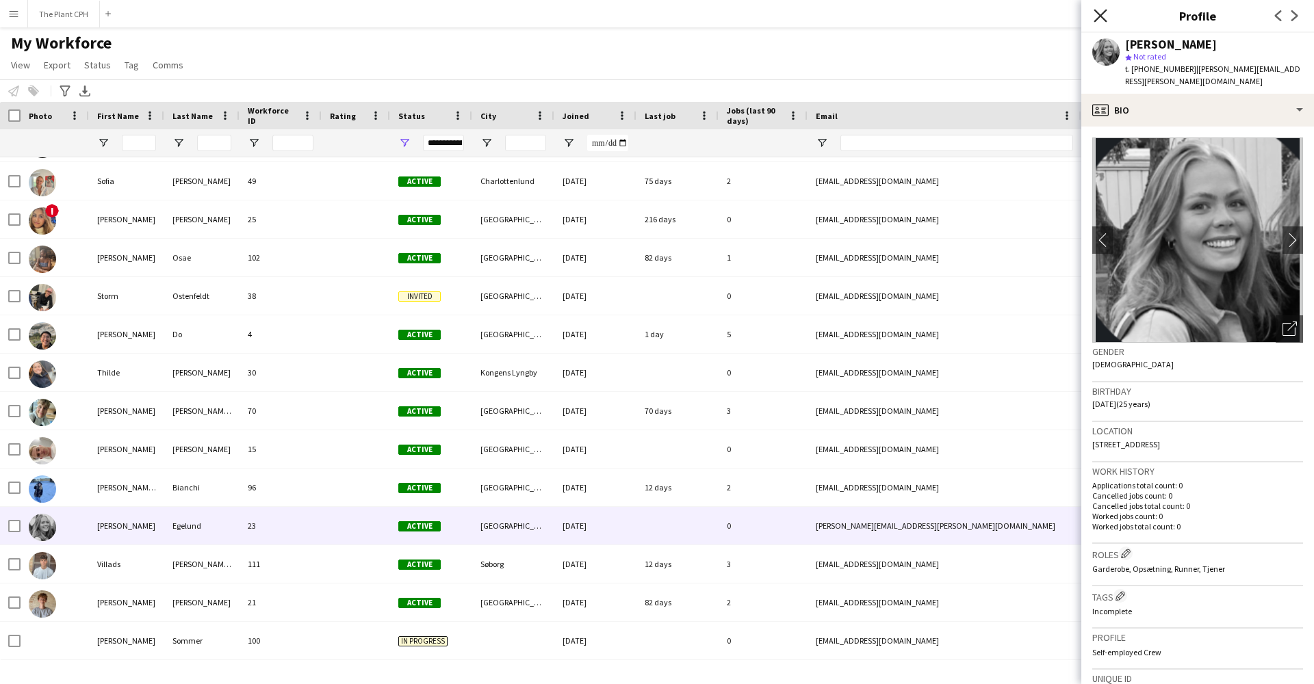
click at [1103, 17] on icon "Close pop-in" at bounding box center [1099, 15] width 13 height 13
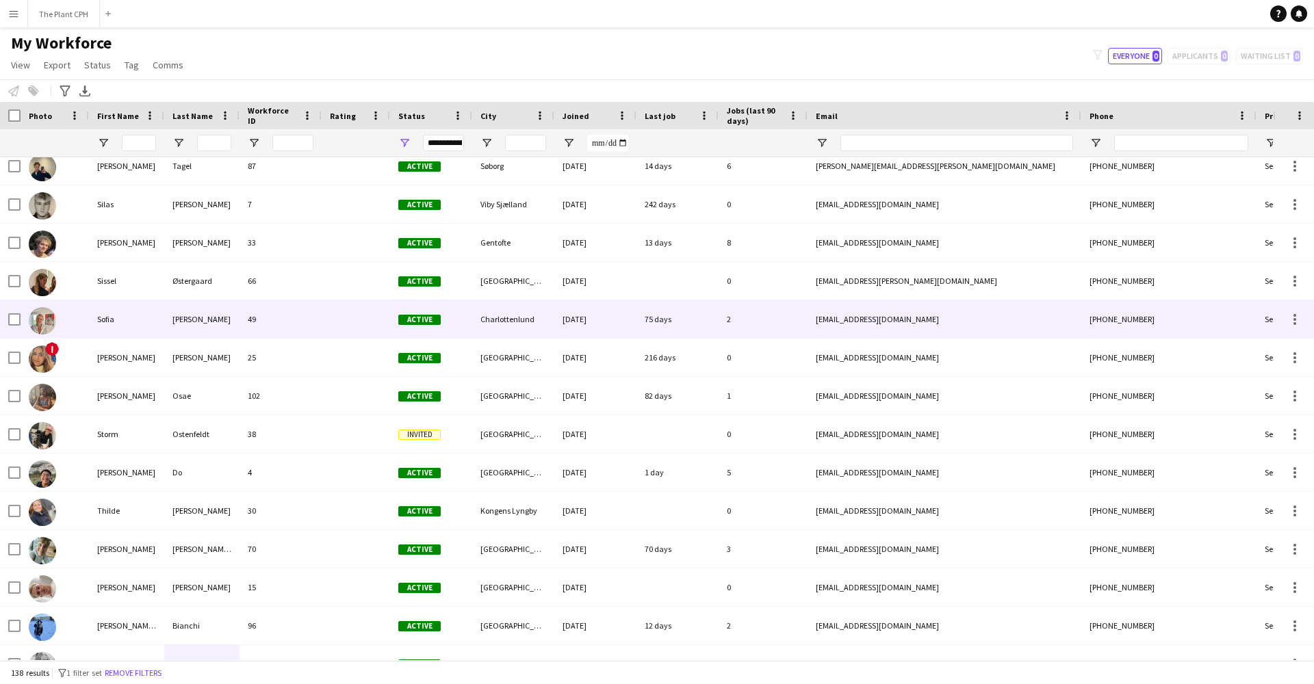
click at [192, 330] on div "[PERSON_NAME]" at bounding box center [201, 319] width 75 height 38
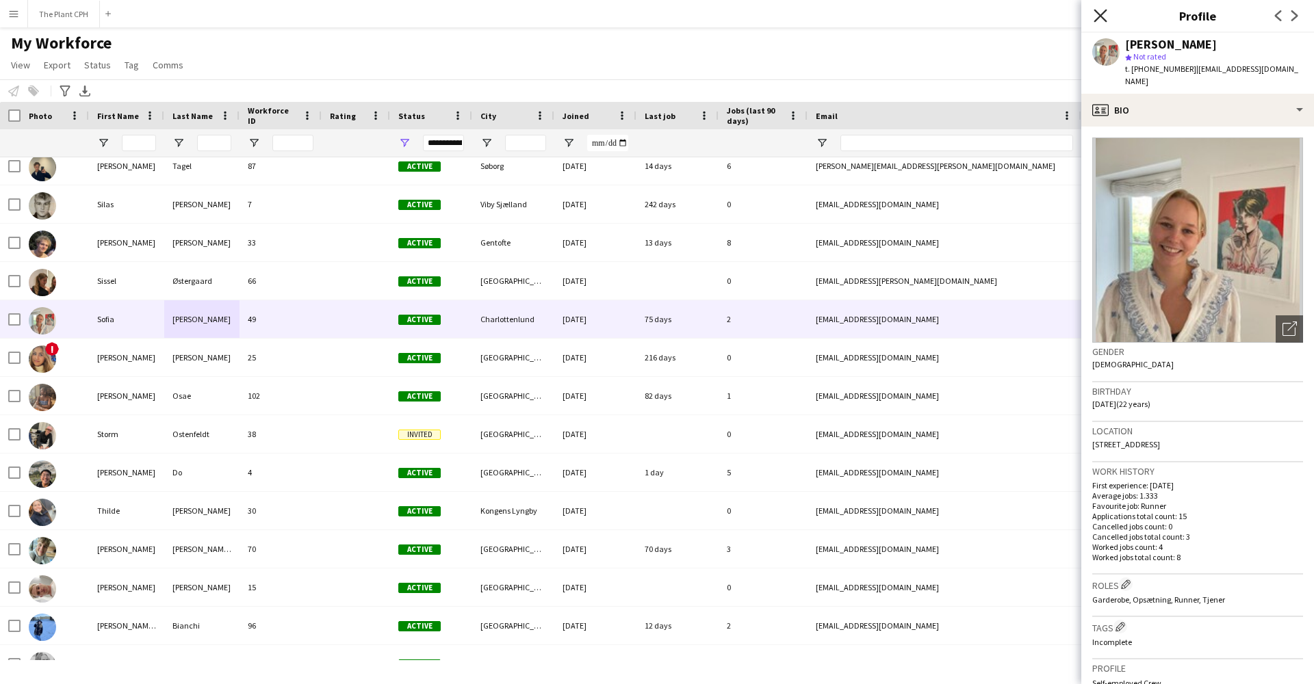
click at [1097, 15] on icon "Close pop-in" at bounding box center [1099, 15] width 13 height 13
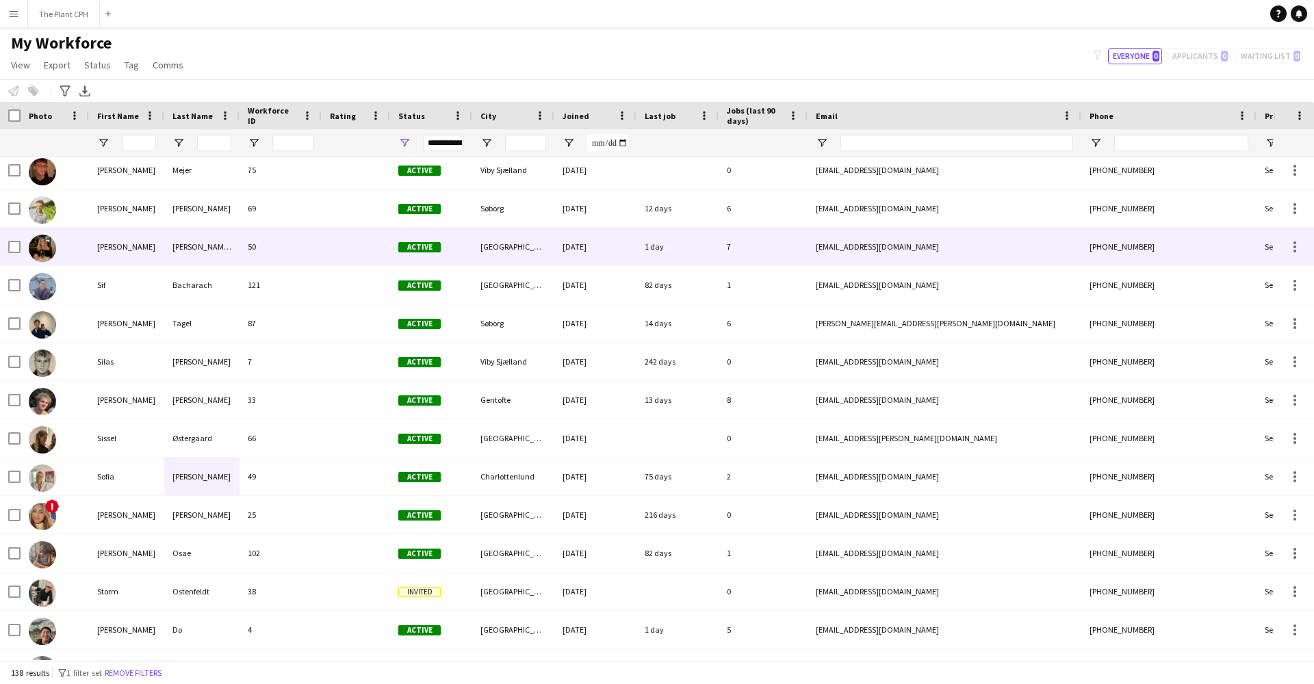
click at [210, 254] on div "[PERSON_NAME][GEOGRAPHIC_DATA]" at bounding box center [201, 247] width 75 height 38
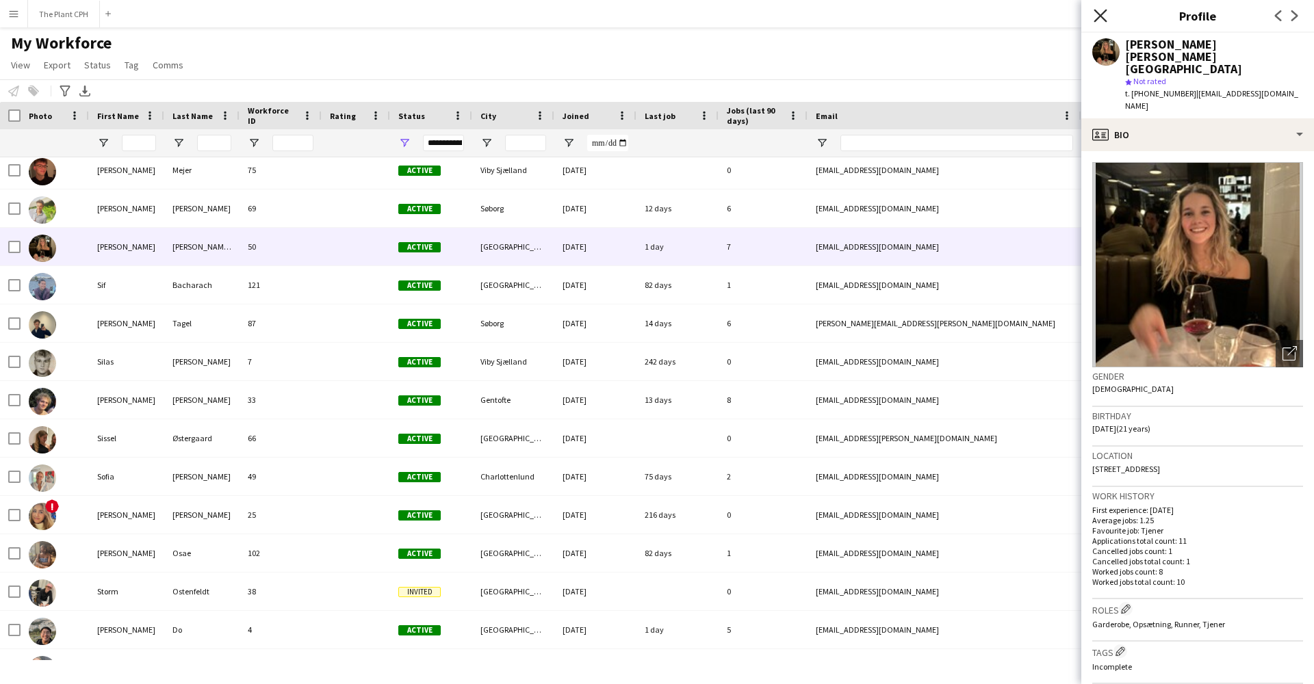
click at [1095, 16] on icon "Close pop-in" at bounding box center [1099, 15] width 13 height 13
